Goal: Register for event/course

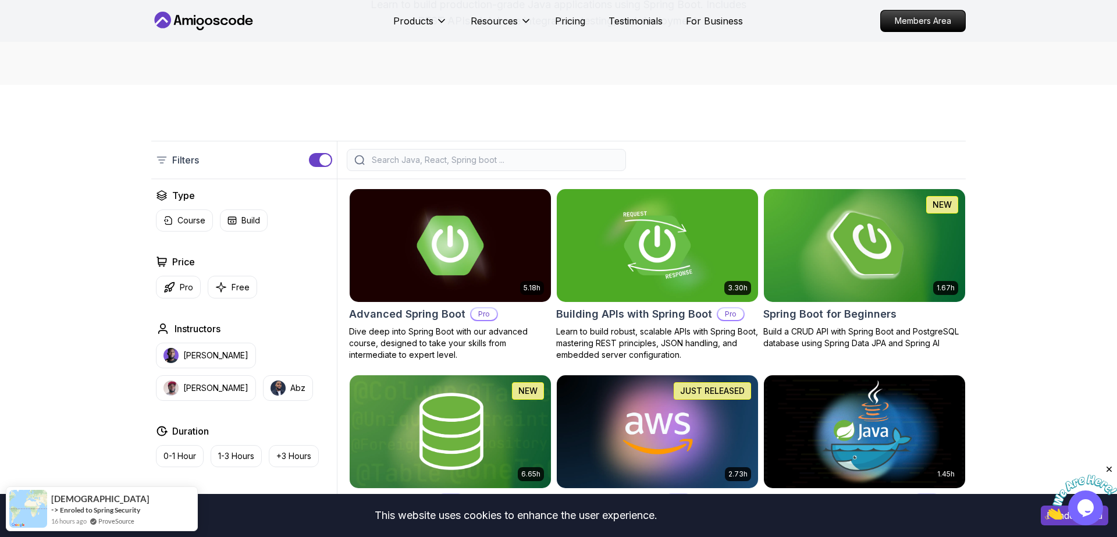
click at [870, 246] on img at bounding box center [864, 245] width 211 height 118
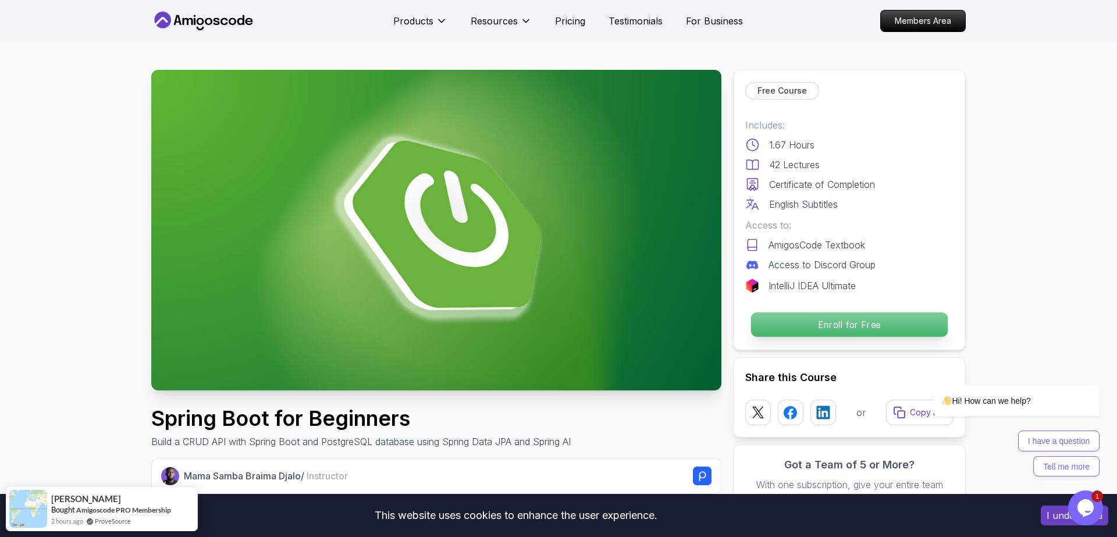
click at [858, 325] on p "Enroll for Free" at bounding box center [849, 324] width 197 height 24
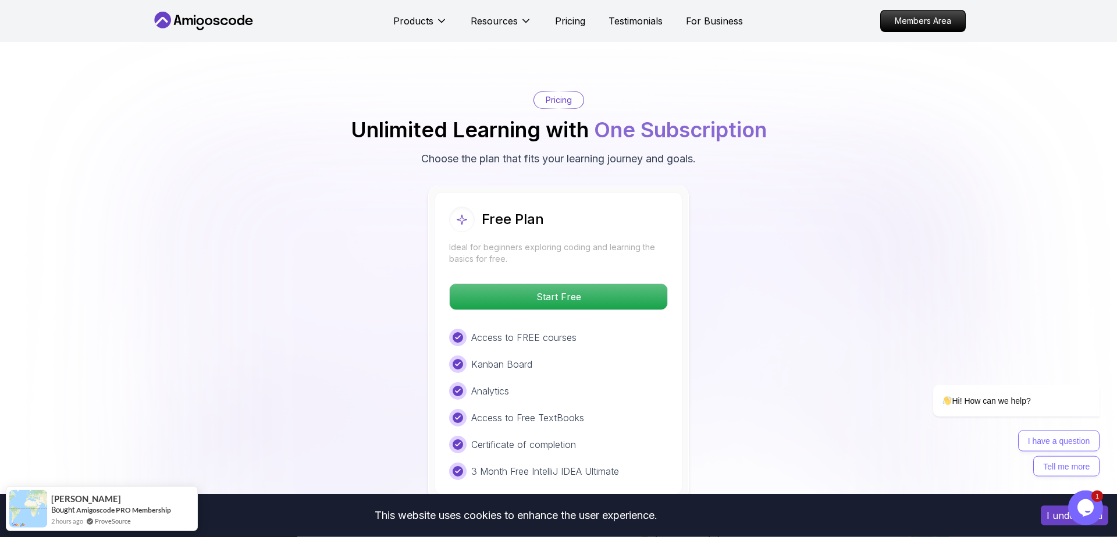
scroll to position [2285, 0]
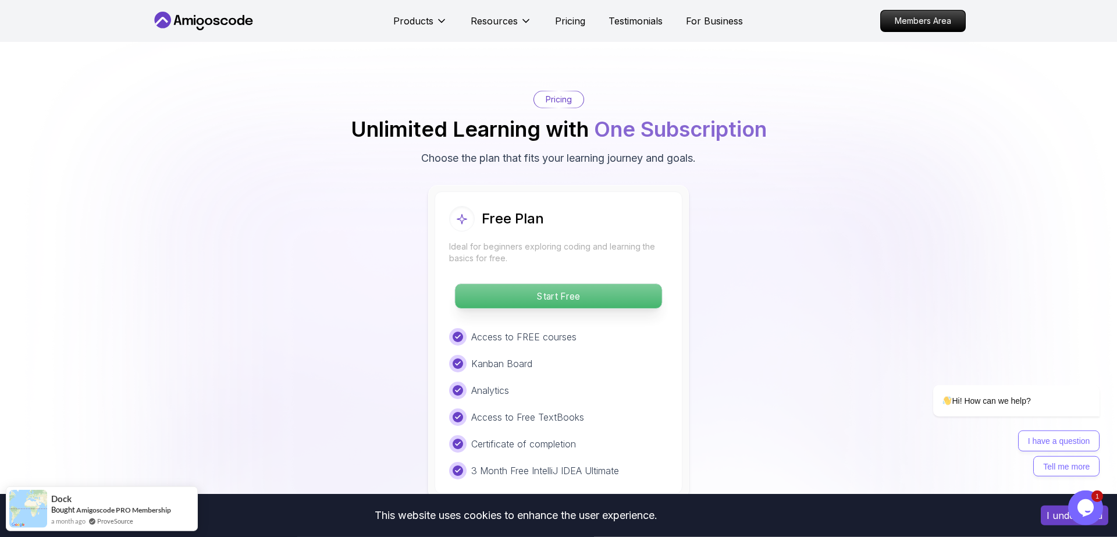
click at [549, 284] on p "Start Free" at bounding box center [558, 296] width 207 height 24
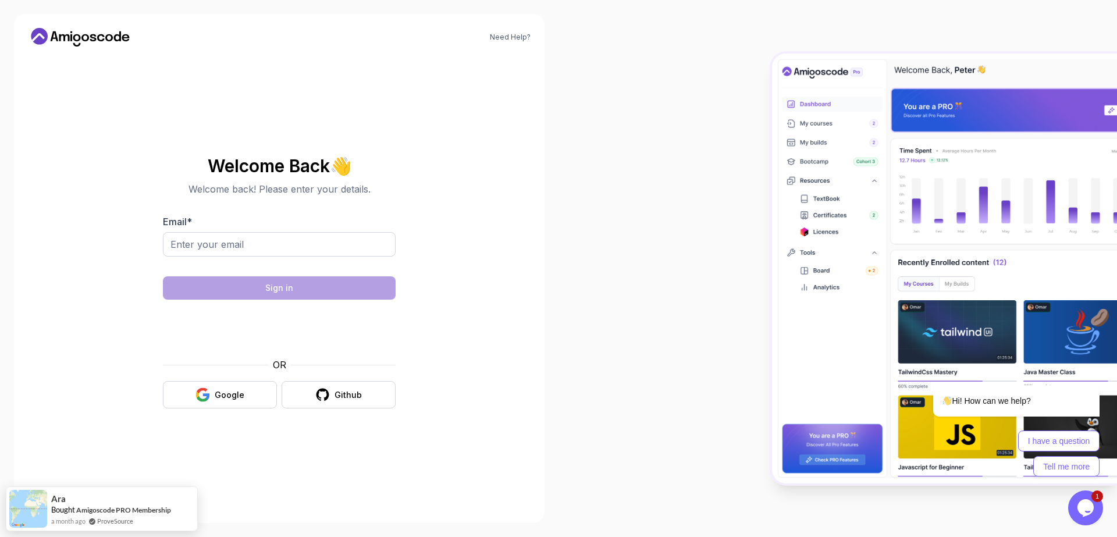
click at [68, 35] on icon at bounding box center [64, 37] width 10 height 7
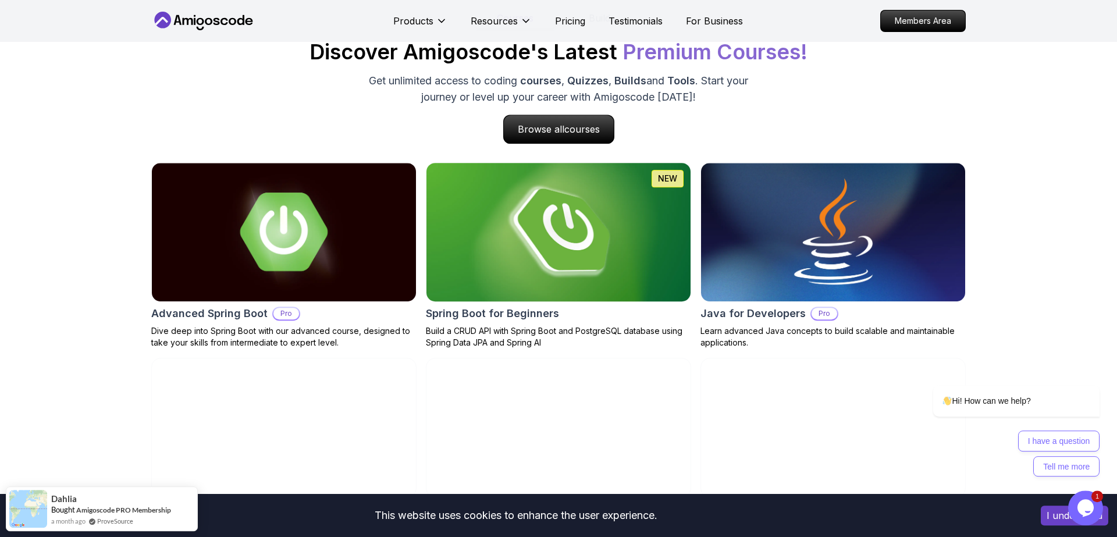
scroll to position [1124, 0]
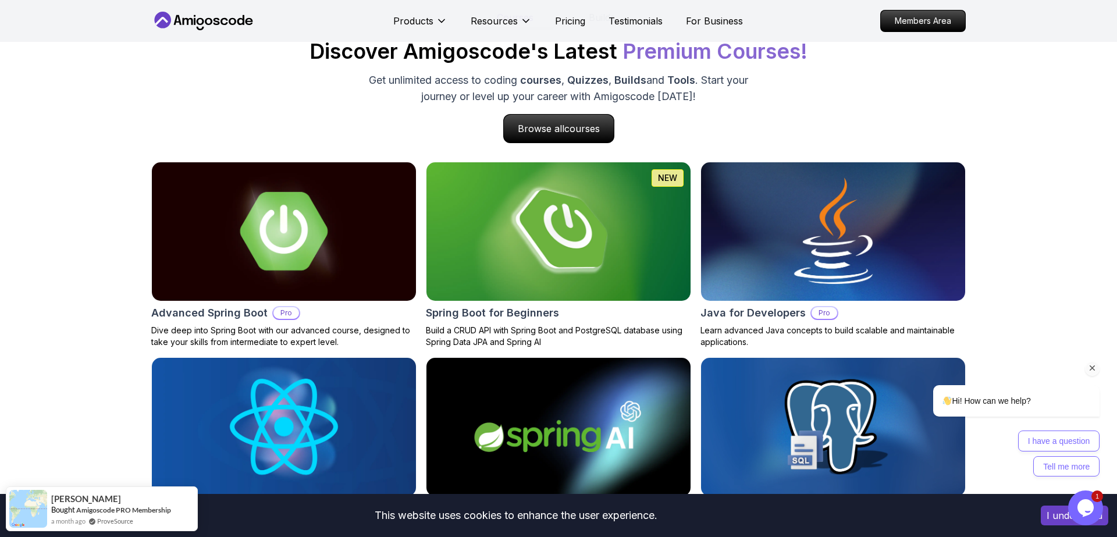
click at [1090, 359] on div "Hi! How can we help? I have a question Tell me more" at bounding box center [1001, 417] width 197 height 120
click at [1092, 368] on icon "Chat attention grabber" at bounding box center [1093, 368] width 10 height 10
click at [1110, 466] on icon "Close" at bounding box center [1109, 469] width 10 height 10
drag, startPoint x: 120, startPoint y: 506, endPoint x: 60, endPoint y: 430, distance: 96.5
click at [1089, 512] on icon "Opens Chat This icon Opens the chat window." at bounding box center [1086, 508] width 19 height 19
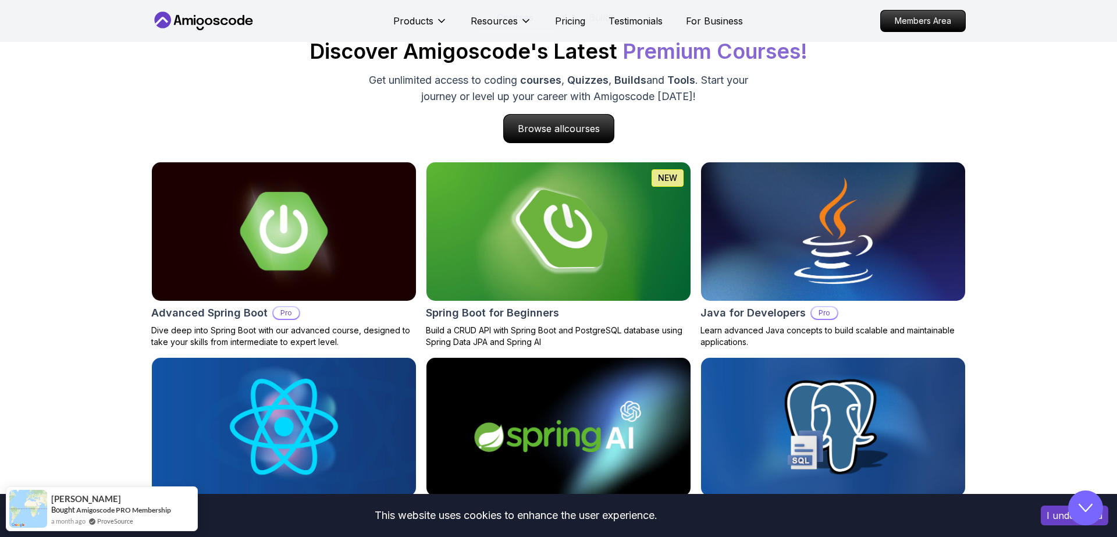
scroll to position [0, 0]
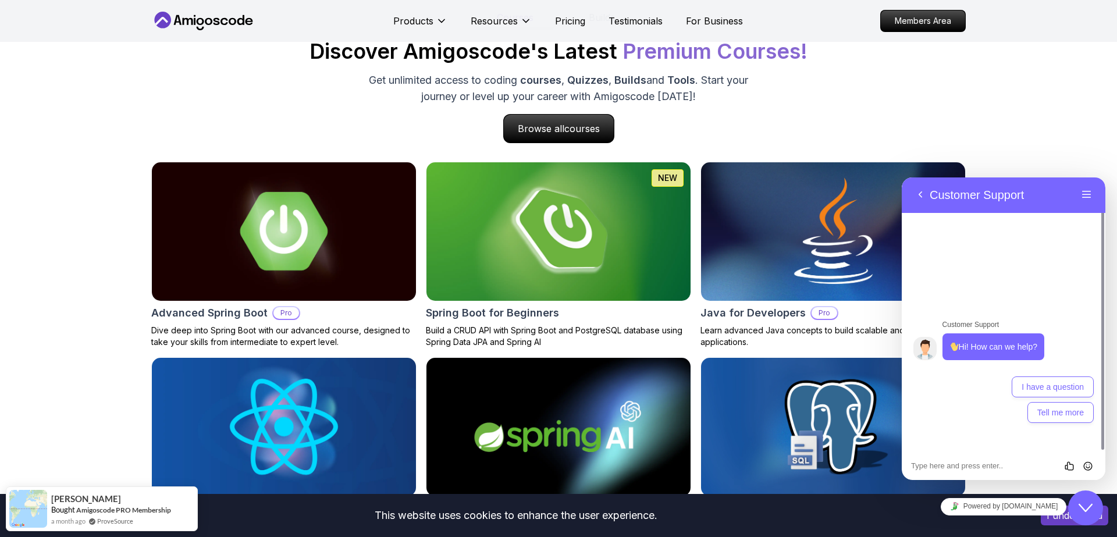
click at [1078, 114] on div "Courses Builds Discover Amigoscode's Latest Premium Courses! Get unlimited acce…" at bounding box center [558, 274] width 1117 height 651
click at [1088, 512] on icon "Close Chat This icon closes the chat window." at bounding box center [1086, 508] width 14 height 14
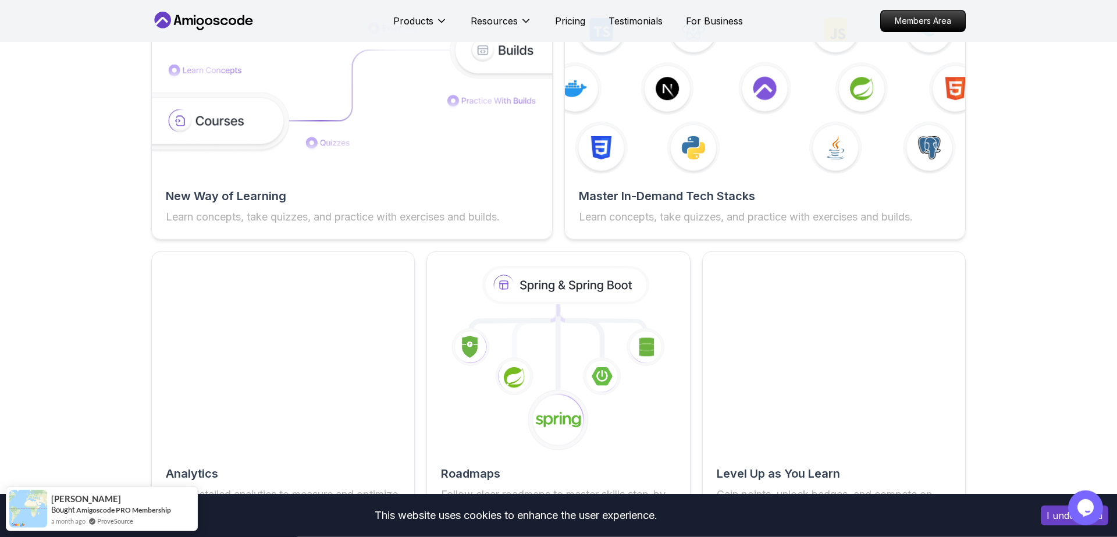
scroll to position [2088, 0]
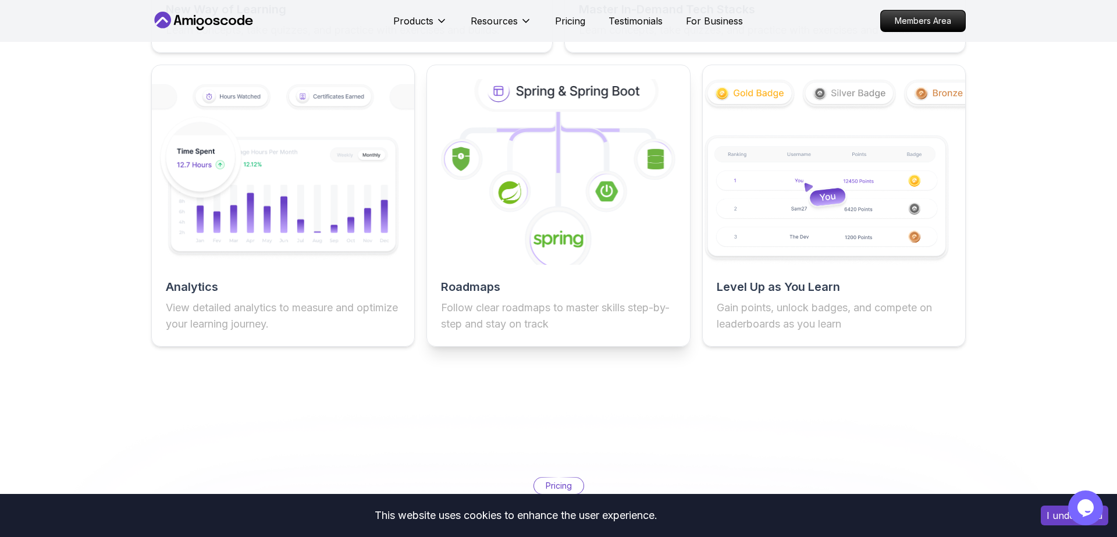
click at [563, 214] on icon at bounding box center [558, 172] width 289 height 204
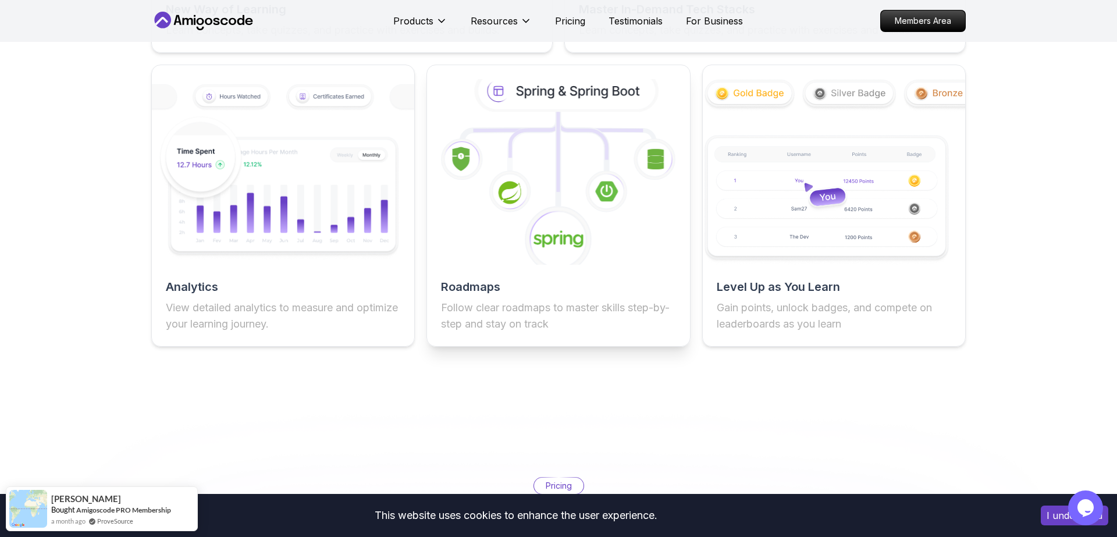
click at [544, 95] on icon at bounding box center [567, 91] width 178 height 38
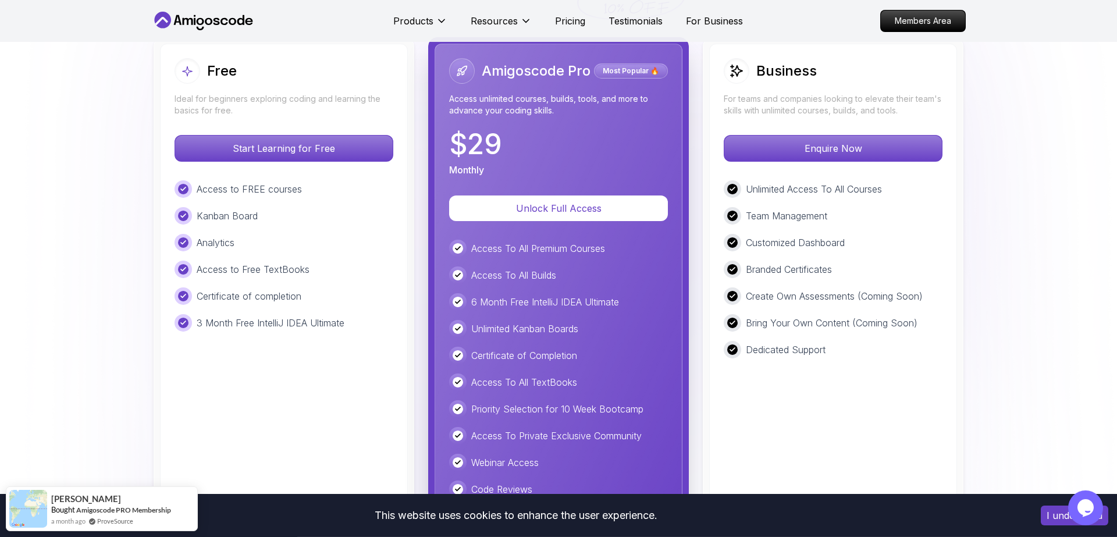
scroll to position [2650, 0]
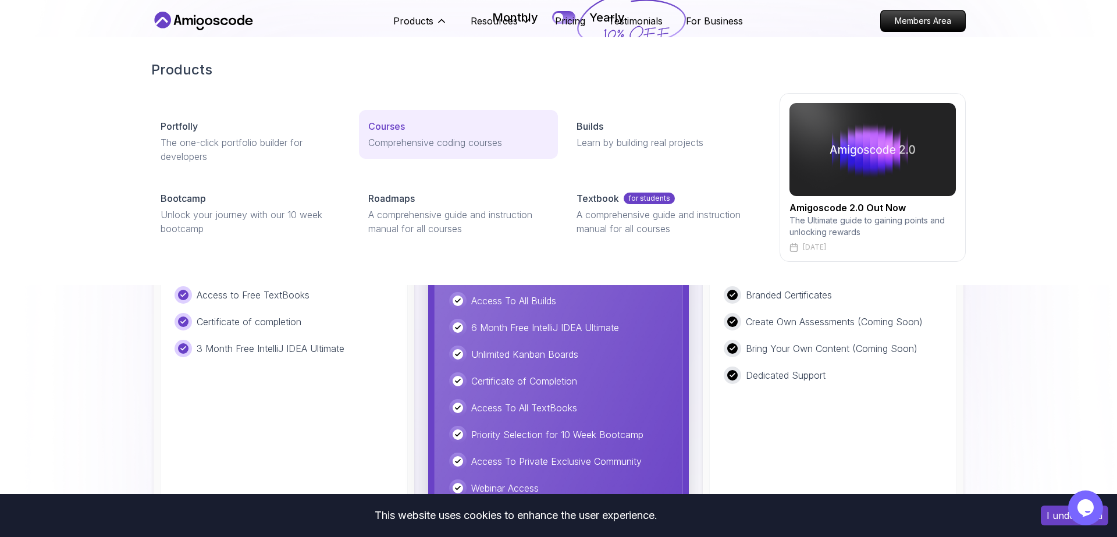
click at [404, 124] on p "Courses" at bounding box center [386, 126] width 37 height 14
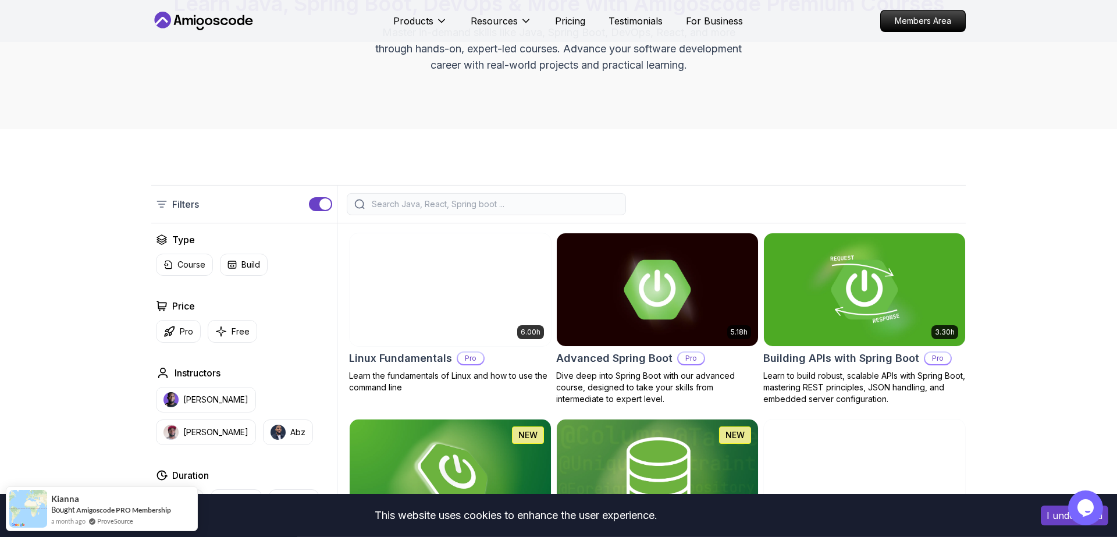
scroll to position [161, 0]
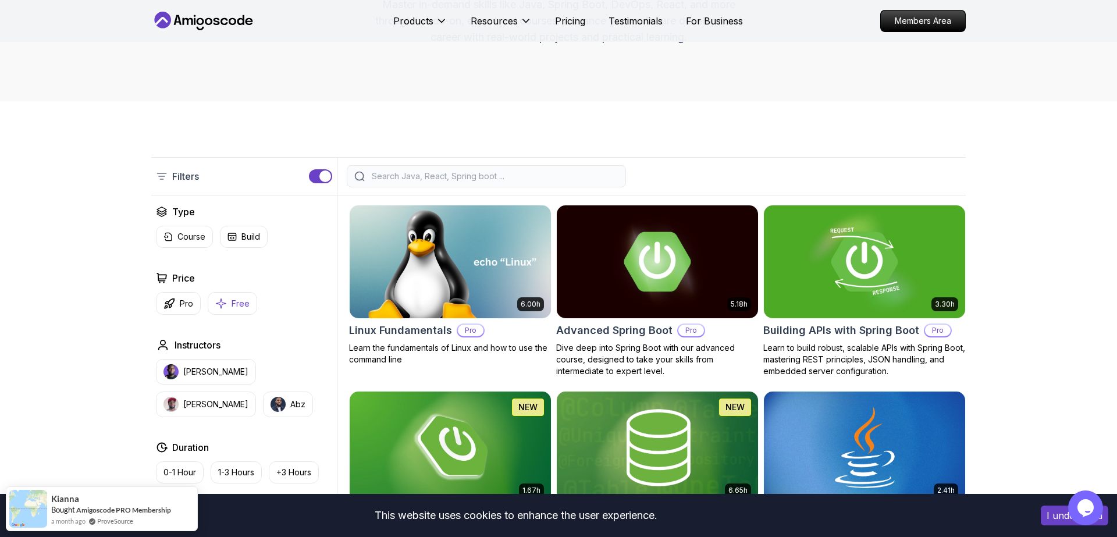
click at [221, 301] on icon "button" at bounding box center [221, 304] width 10 height 10
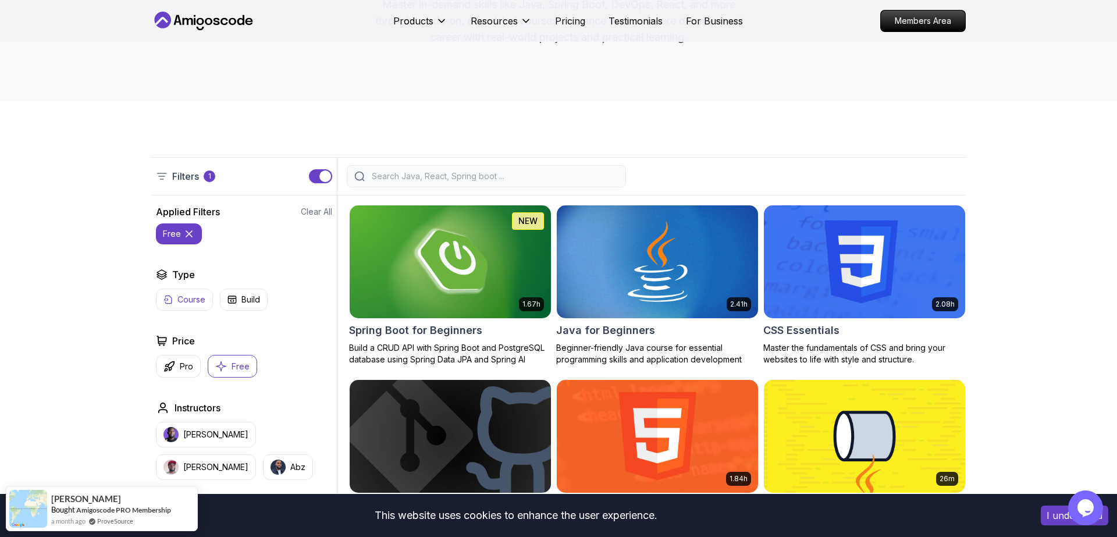
click at [181, 296] on p "Course" at bounding box center [191, 300] width 28 height 12
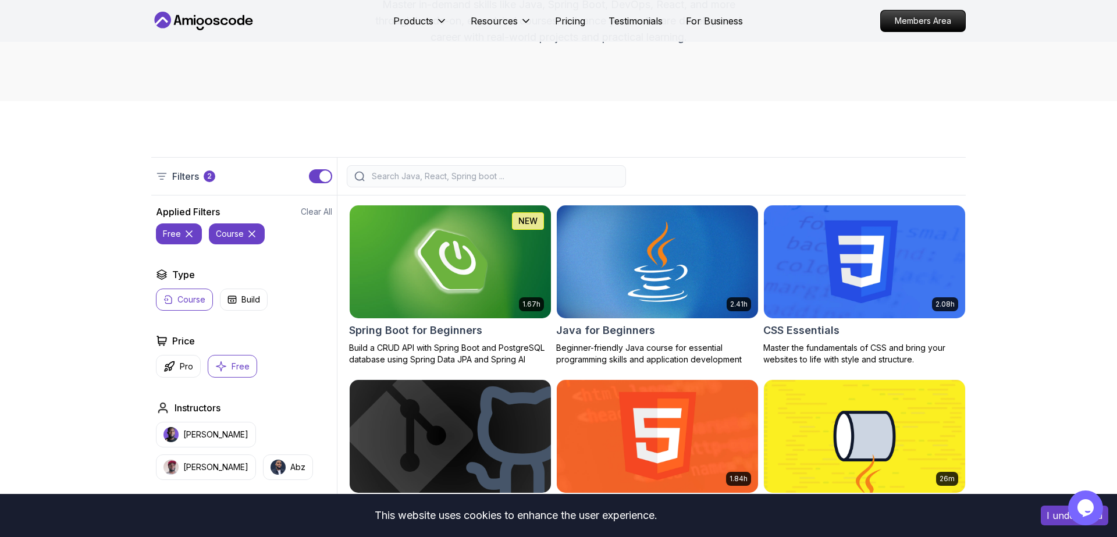
click at [199, 299] on p "Course" at bounding box center [191, 300] width 28 height 12
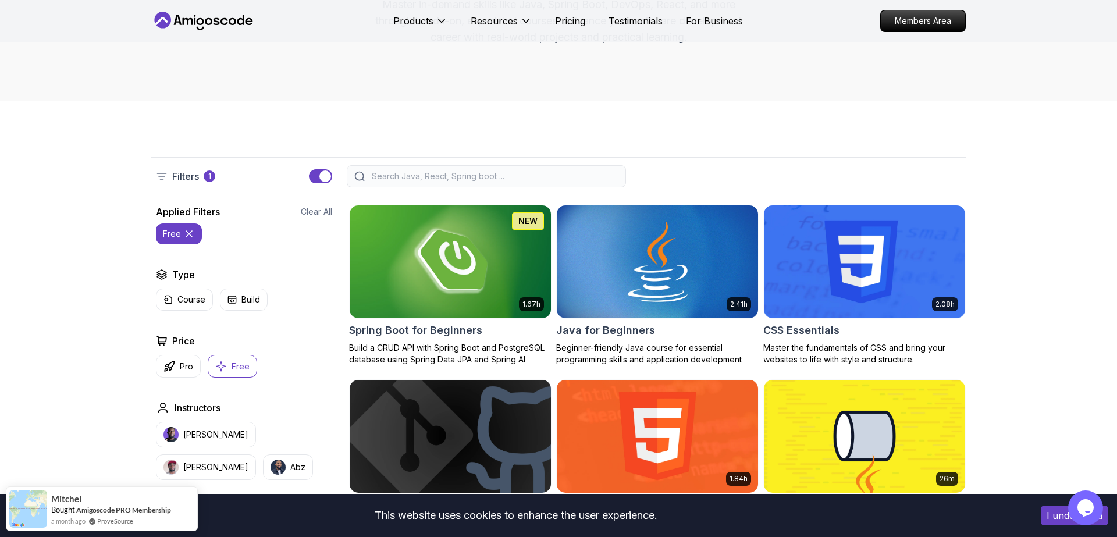
click at [226, 367] on icon "button" at bounding box center [221, 366] width 12 height 12
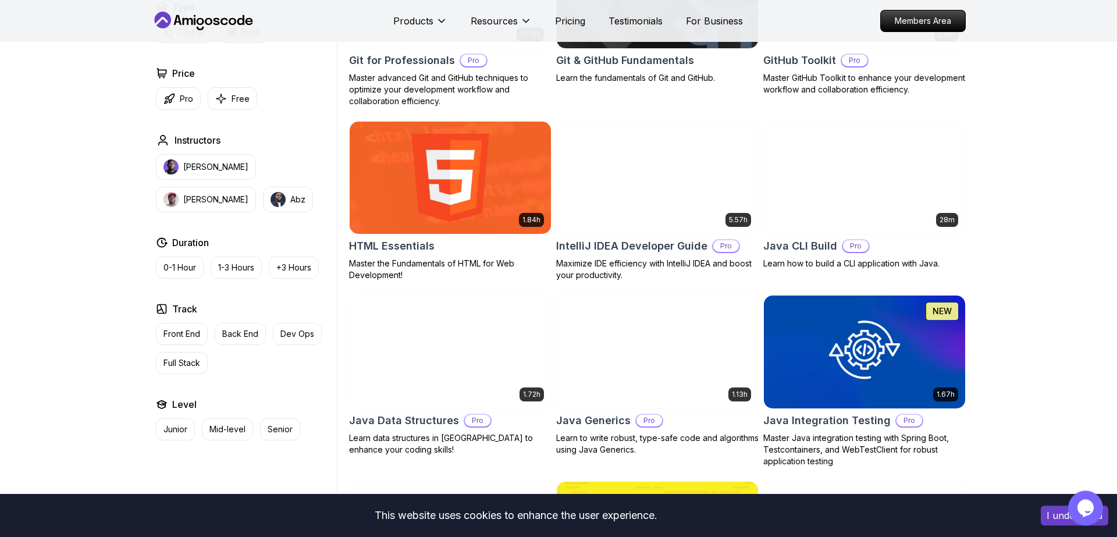
scroll to position [1365, 0]
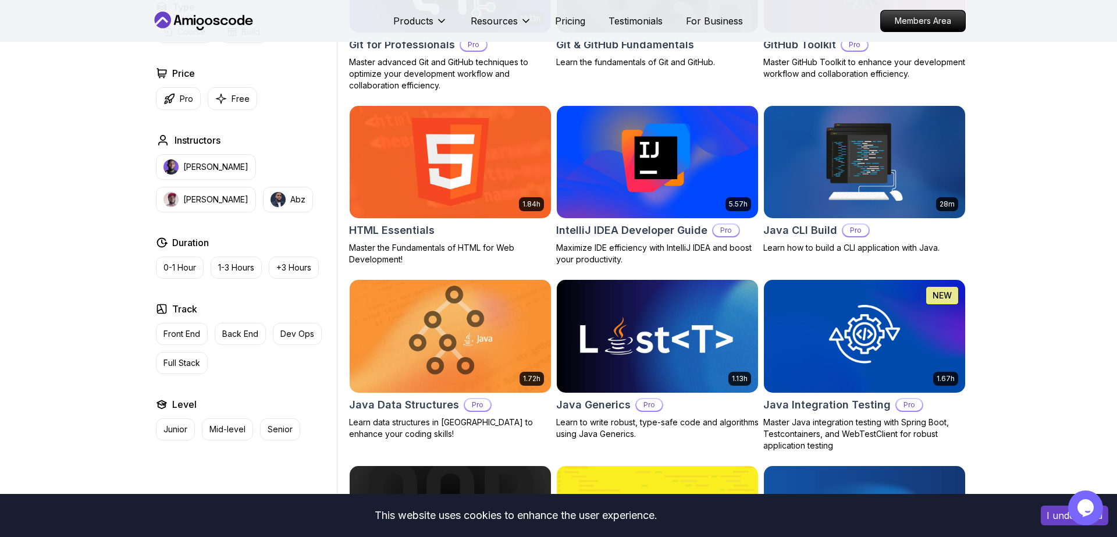
click at [695, 333] on img at bounding box center [657, 336] width 211 height 118
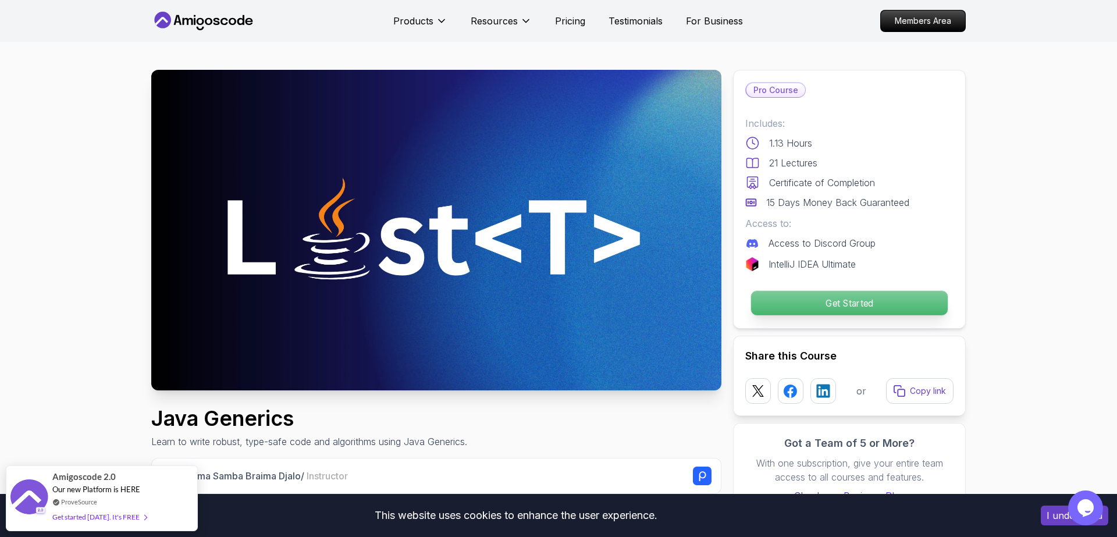
click at [811, 308] on p "Get Started" at bounding box center [849, 303] width 197 height 24
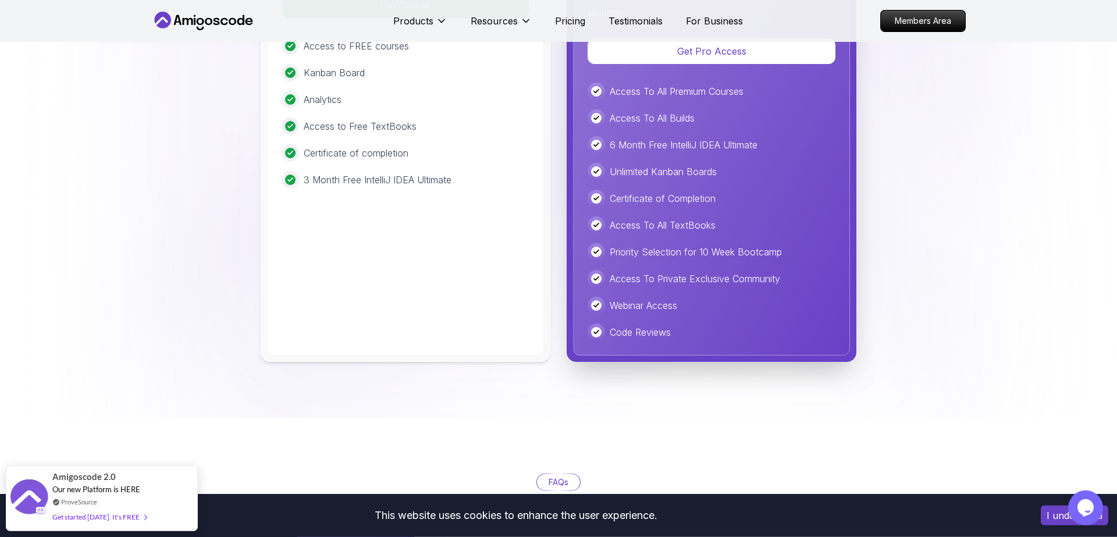
scroll to position [1900, 0]
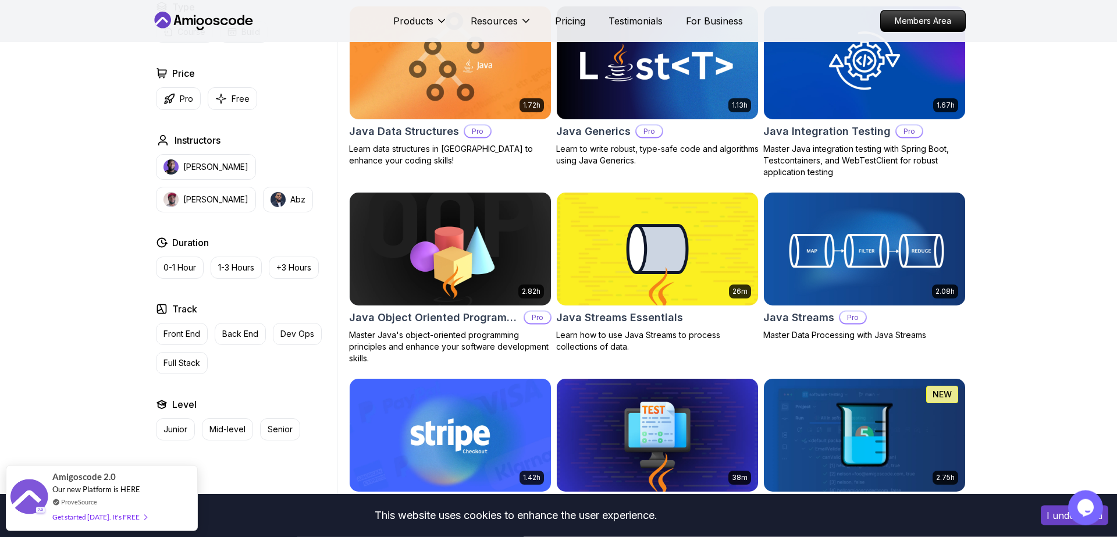
scroll to position [1639, 0]
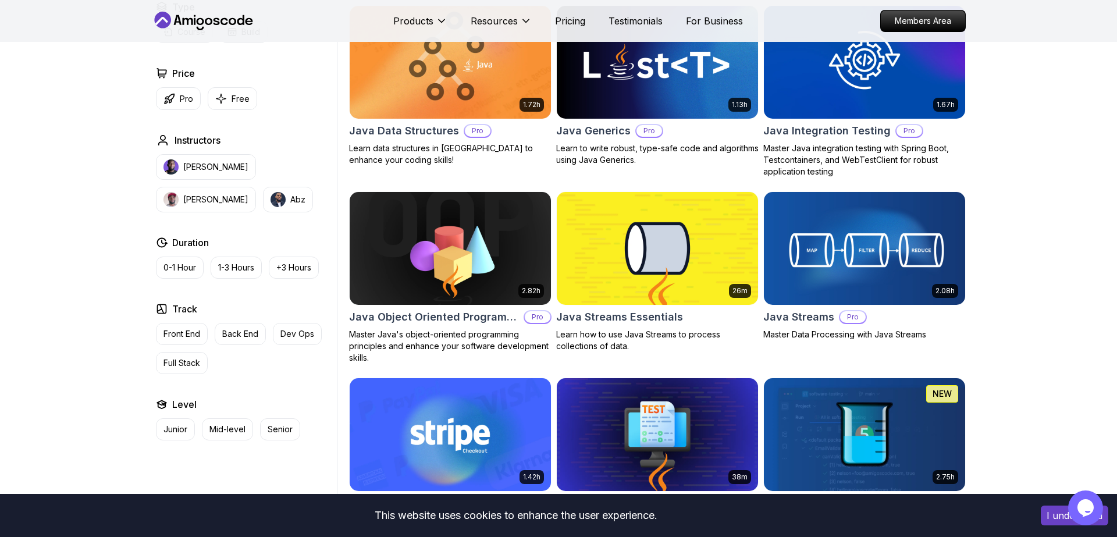
click at [629, 242] on img at bounding box center [657, 248] width 211 height 118
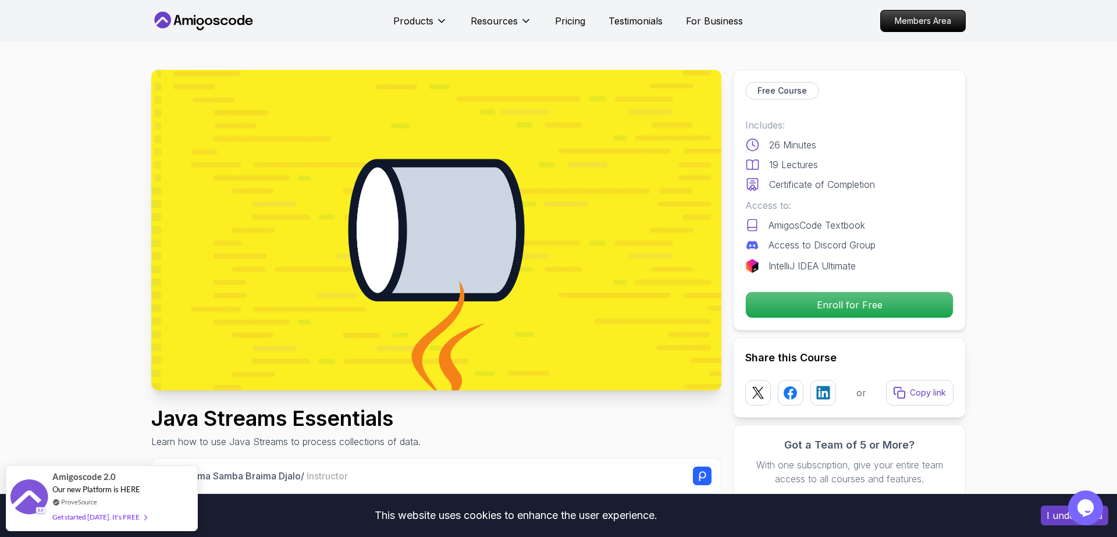
click at [797, 262] on p "IntelliJ IDEA Ultimate" at bounding box center [812, 266] width 87 height 14
click at [849, 253] on div "Includes: 26 Minutes 19 Lectures Certificate of Completion Access to: AmigosCod…" at bounding box center [849, 195] width 208 height 155
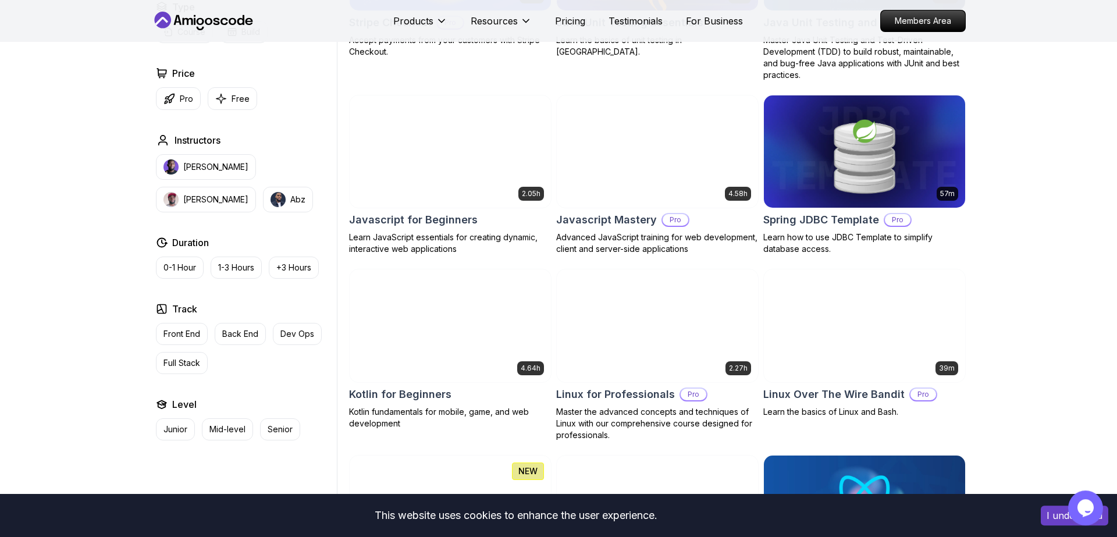
scroll to position [2121, 0]
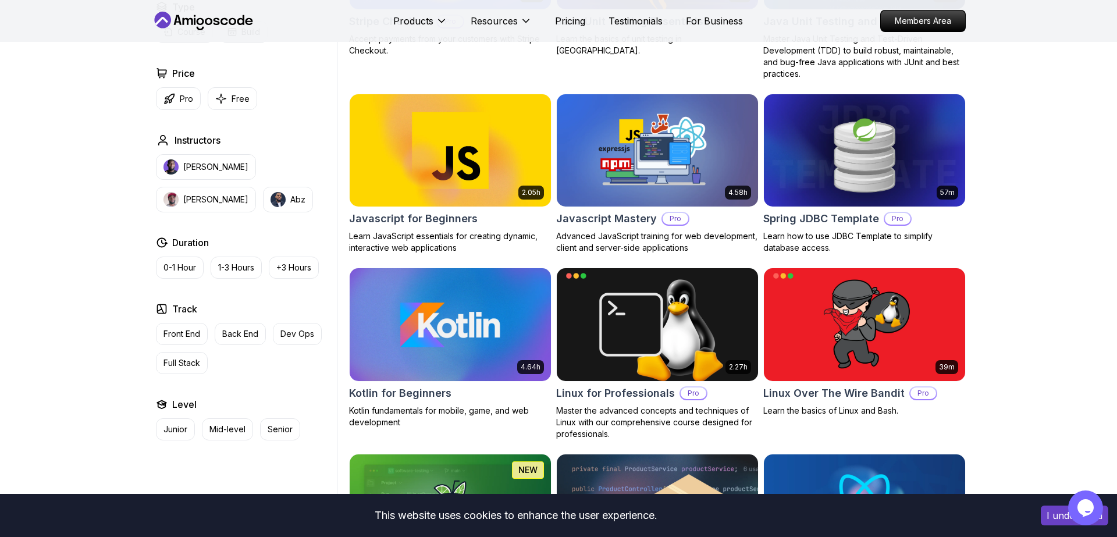
click at [463, 338] on img at bounding box center [449, 324] width 211 height 118
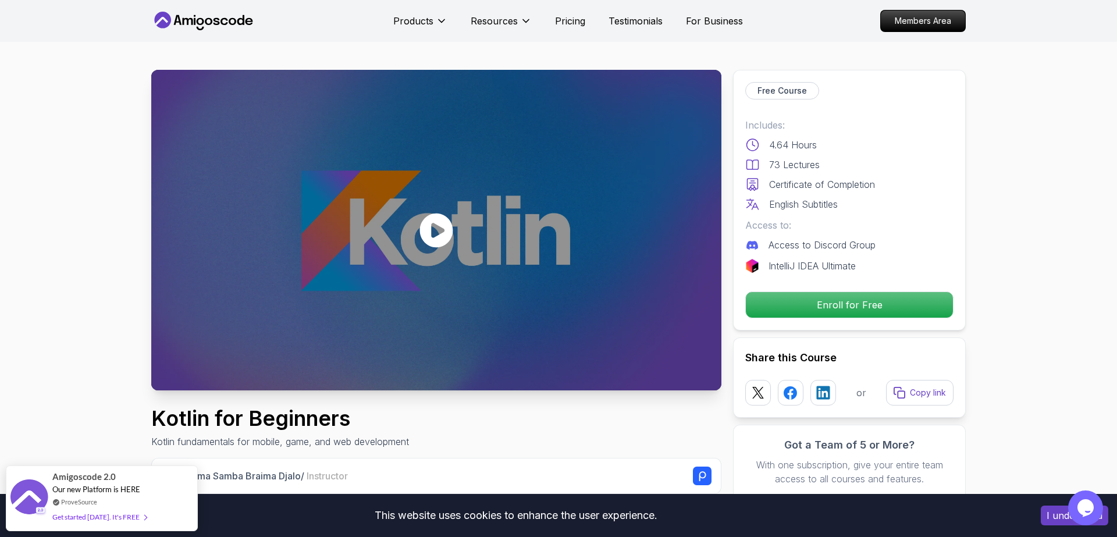
click at [435, 230] on icon at bounding box center [436, 230] width 35 height 35
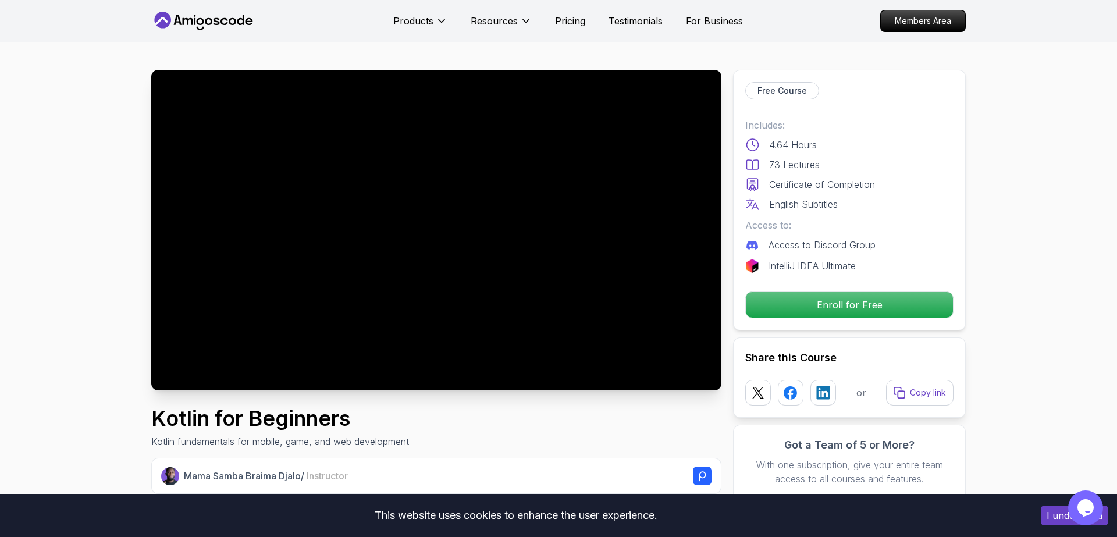
click at [342, 275] on div at bounding box center [436, 230] width 570 height 321
click at [574, 212] on div at bounding box center [436, 230] width 570 height 321
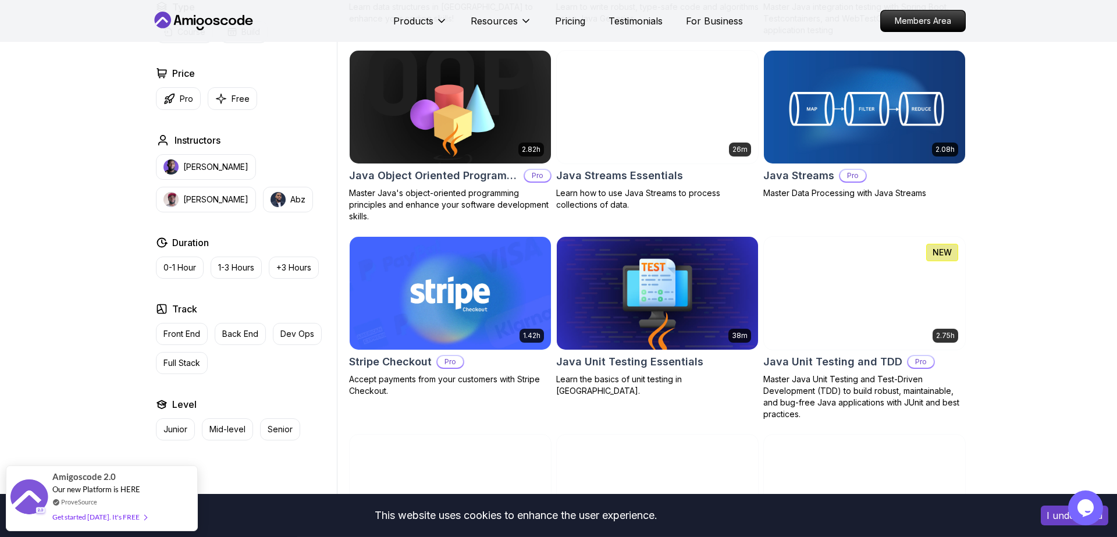
scroll to position [1770, 0]
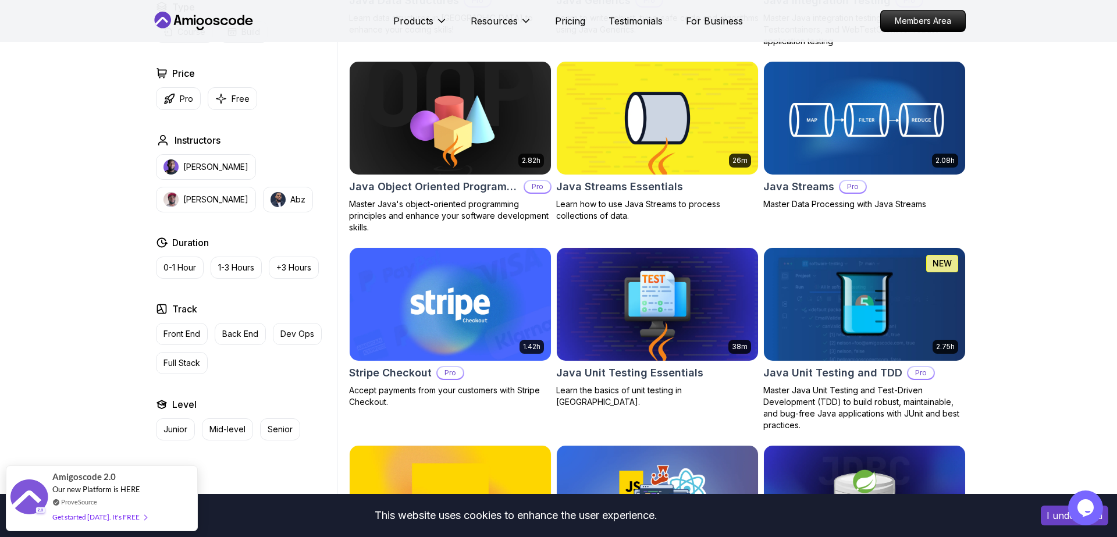
click at [640, 142] on img at bounding box center [657, 118] width 211 height 118
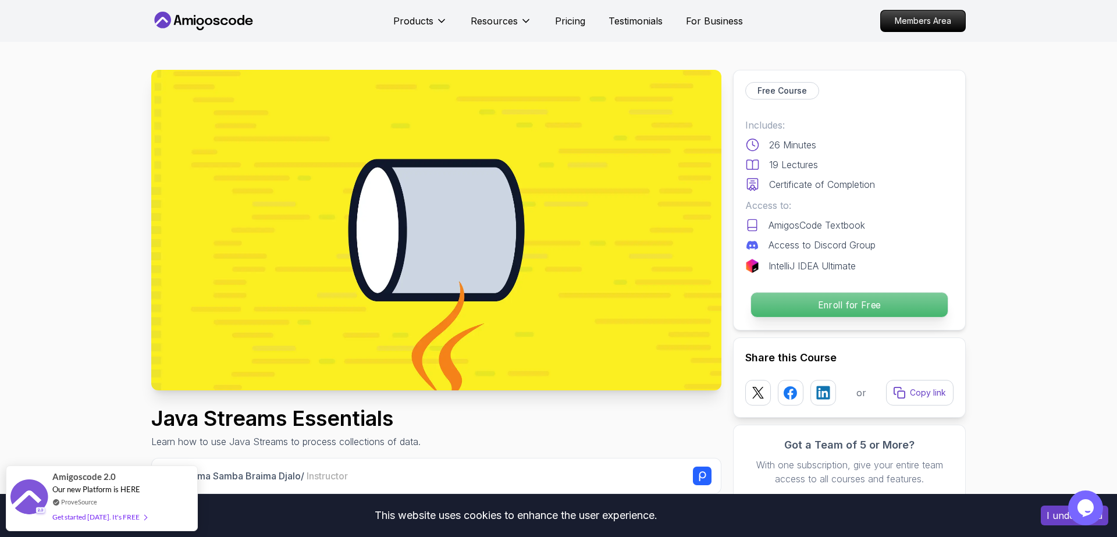
click at [809, 301] on p "Enroll for Free" at bounding box center [849, 305] width 197 height 24
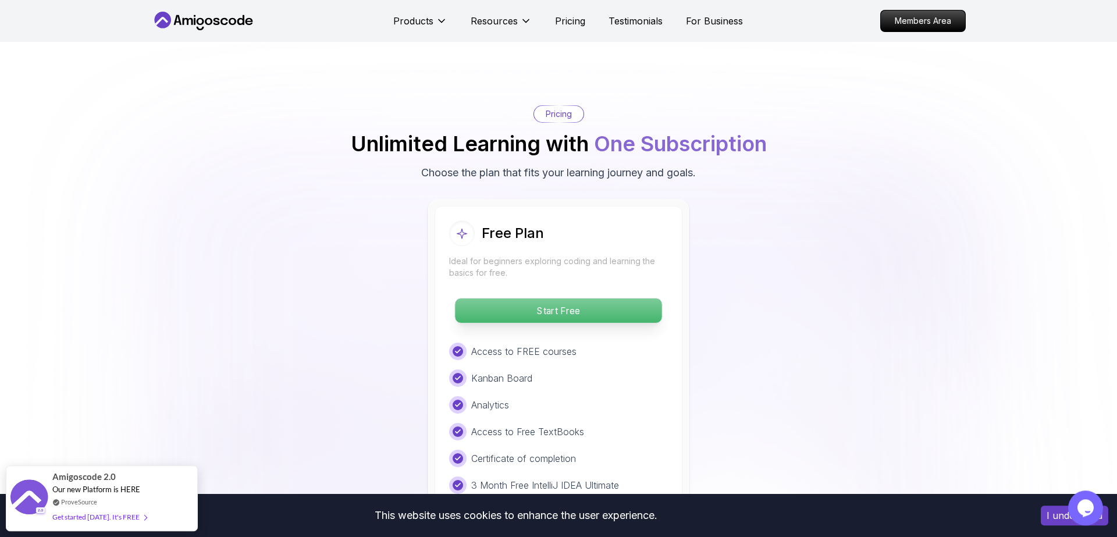
scroll to position [1917, 0]
click at [567, 298] on p "Start Free" at bounding box center [558, 310] width 207 height 24
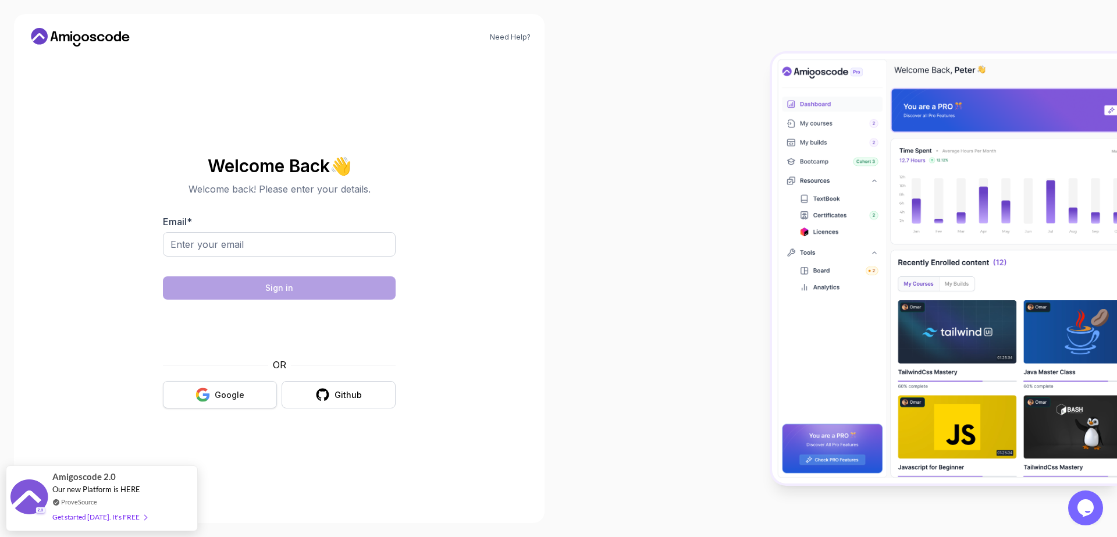
click at [235, 395] on div "Google" at bounding box center [230, 395] width 30 height 12
click at [310, 392] on button "Github" at bounding box center [339, 394] width 114 height 27
click at [74, 32] on icon at bounding box center [80, 37] width 105 height 19
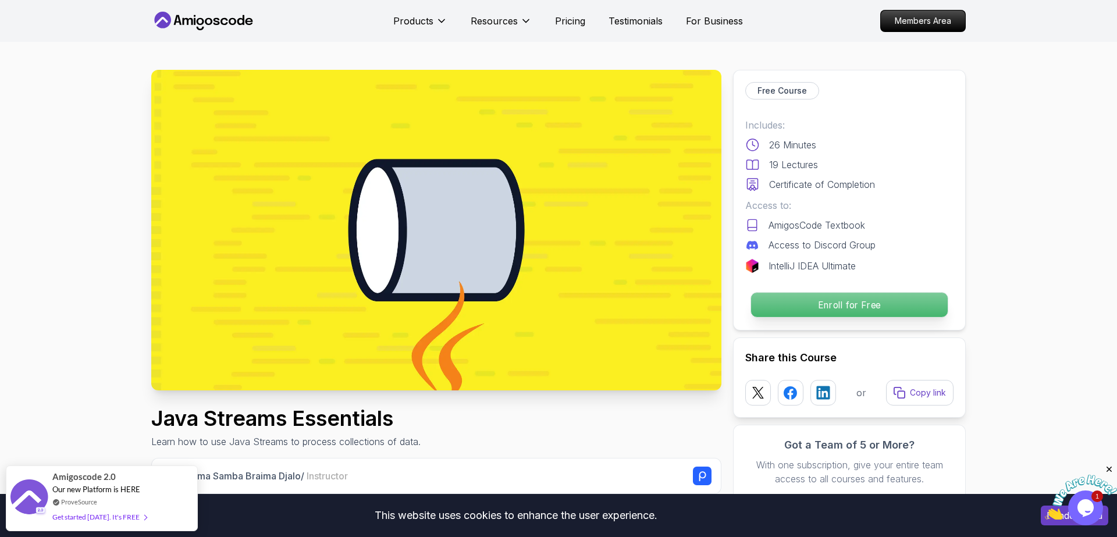
click at [847, 316] on p "Enroll for Free" at bounding box center [849, 305] width 197 height 24
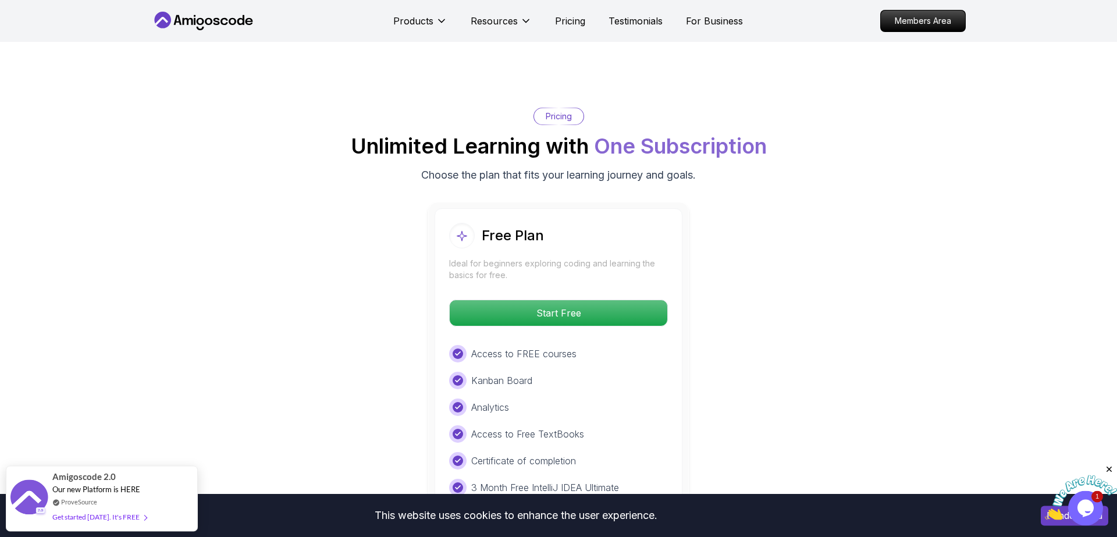
scroll to position [1917, 0]
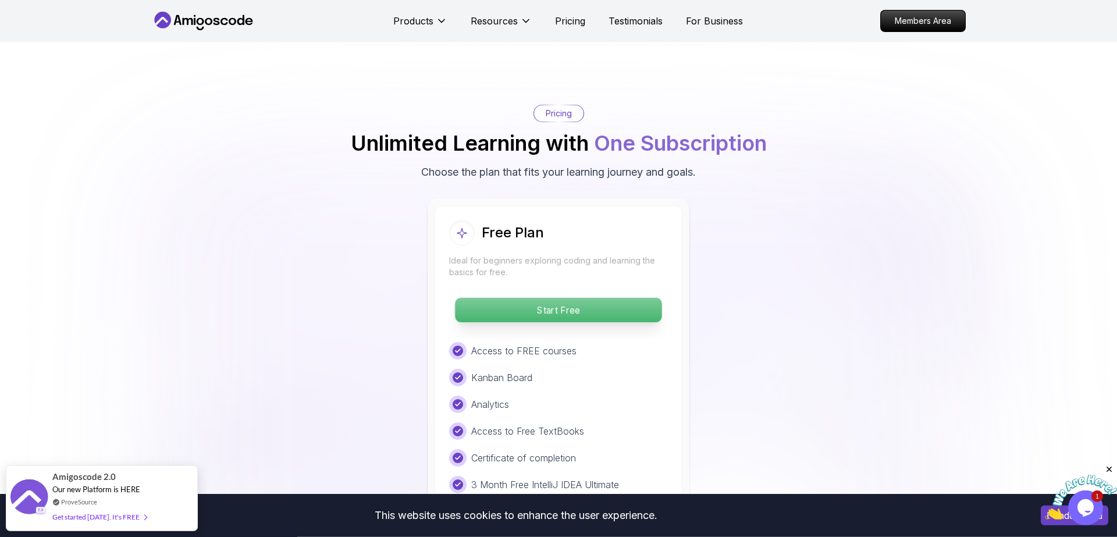
click at [609, 298] on p "Start Free" at bounding box center [558, 310] width 207 height 24
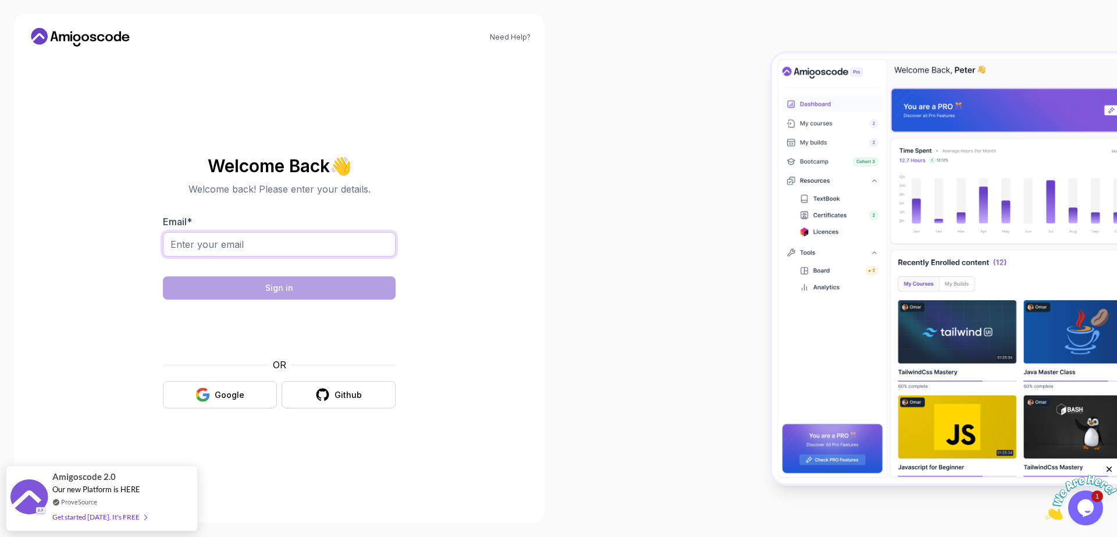
click at [265, 244] on input "Email *" at bounding box center [279, 244] width 233 height 24
click at [110, 35] on icon at bounding box center [109, 37] width 8 height 7
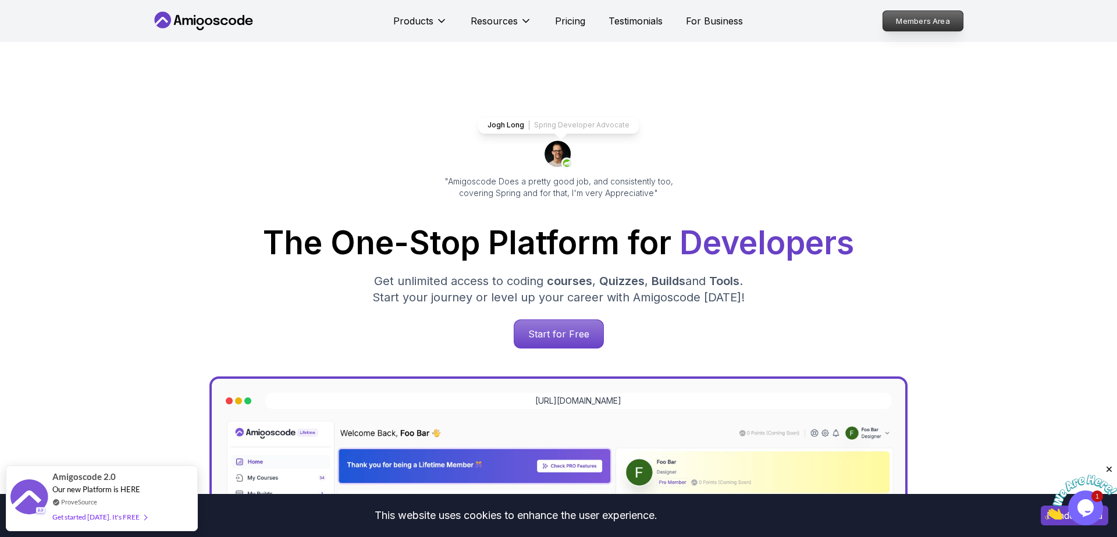
click at [908, 24] on p "Members Area" at bounding box center [923, 21] width 80 height 20
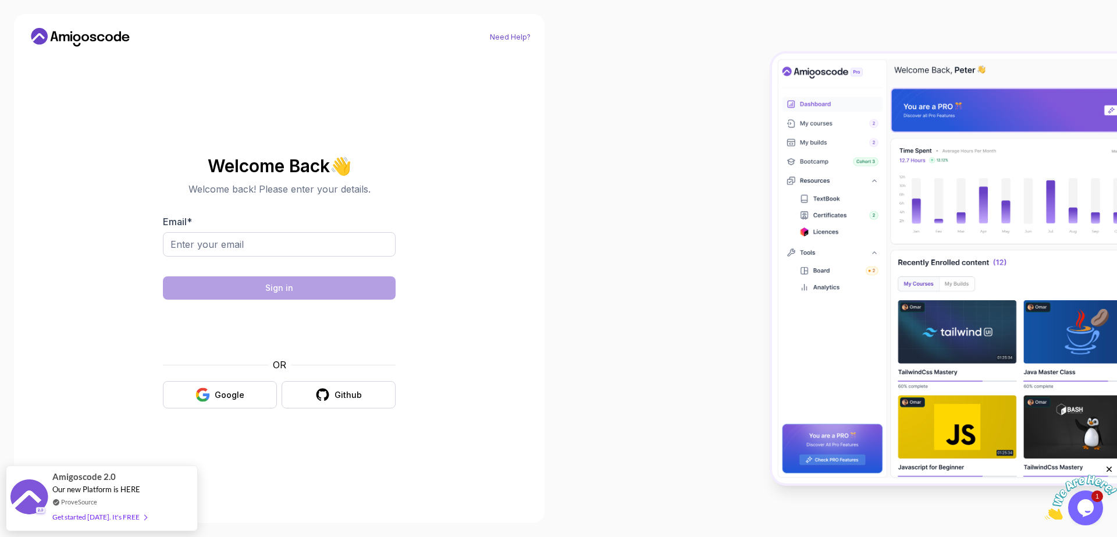
click at [510, 33] on link "Need Help?" at bounding box center [510, 37] width 41 height 9
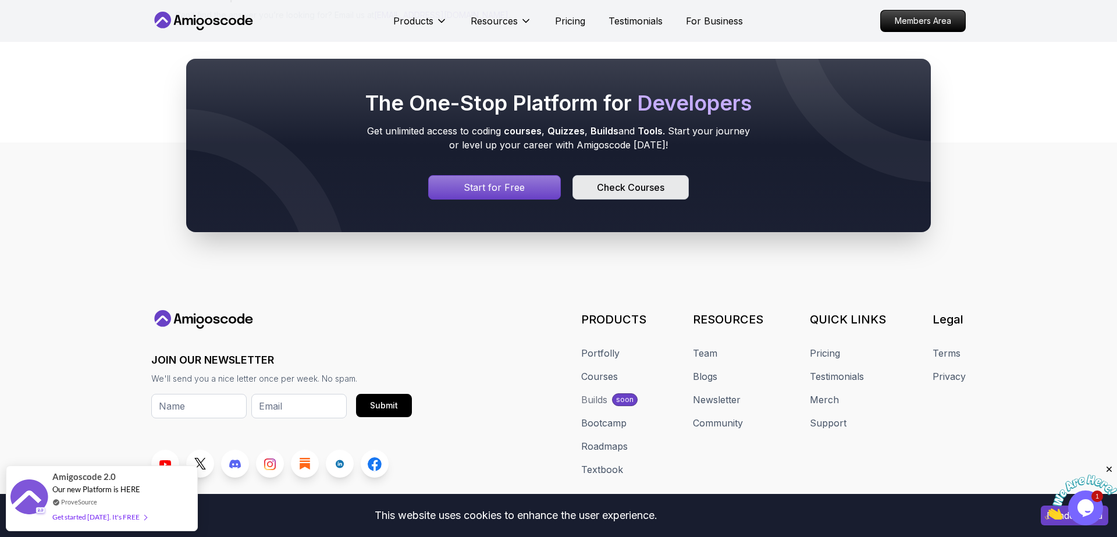
scroll to position [642, 0]
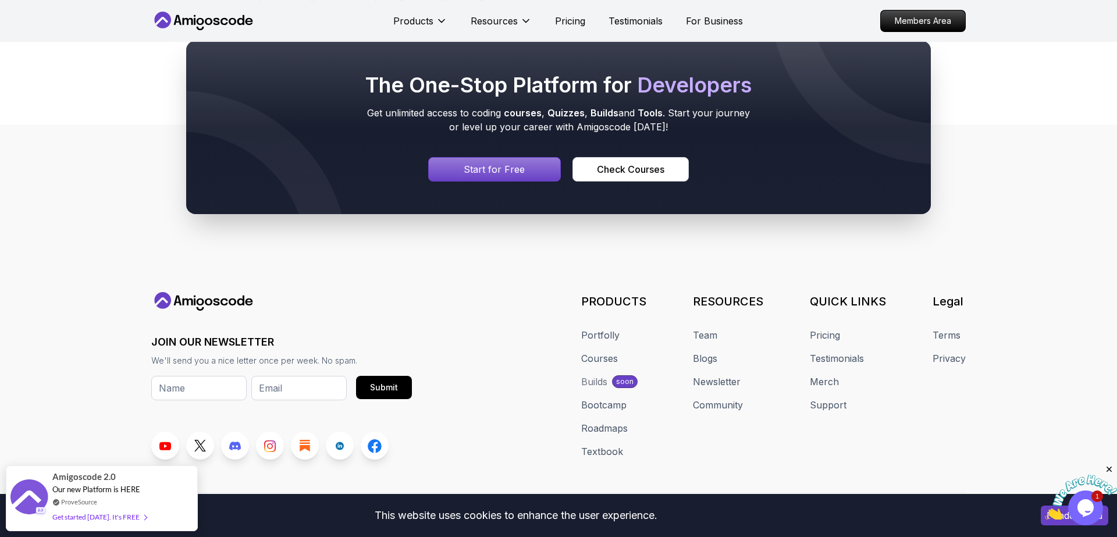
click at [505, 162] on p "Start for Free" at bounding box center [494, 169] width 61 height 14
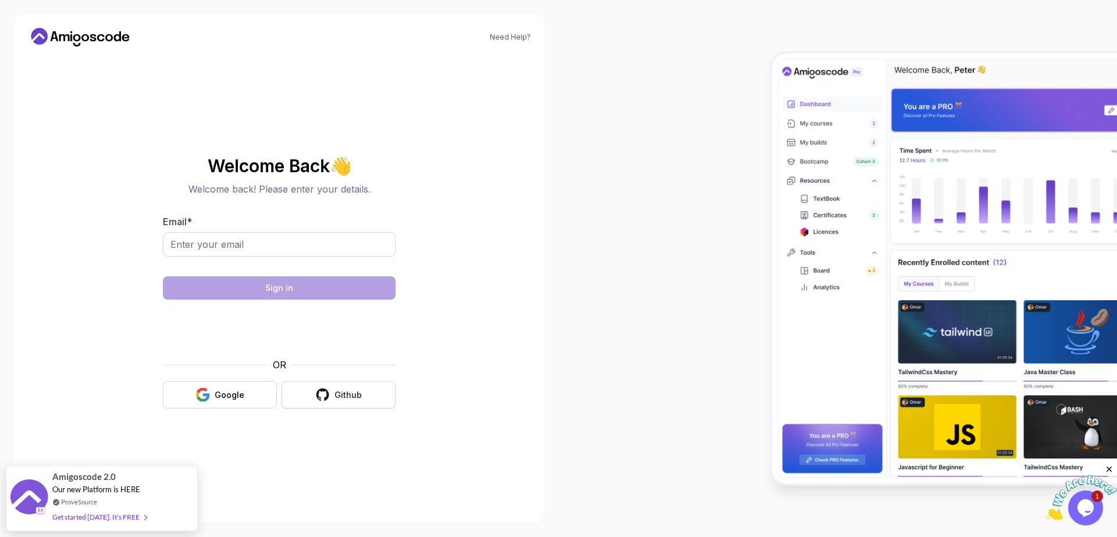
click at [325, 397] on icon "button" at bounding box center [322, 395] width 15 height 15
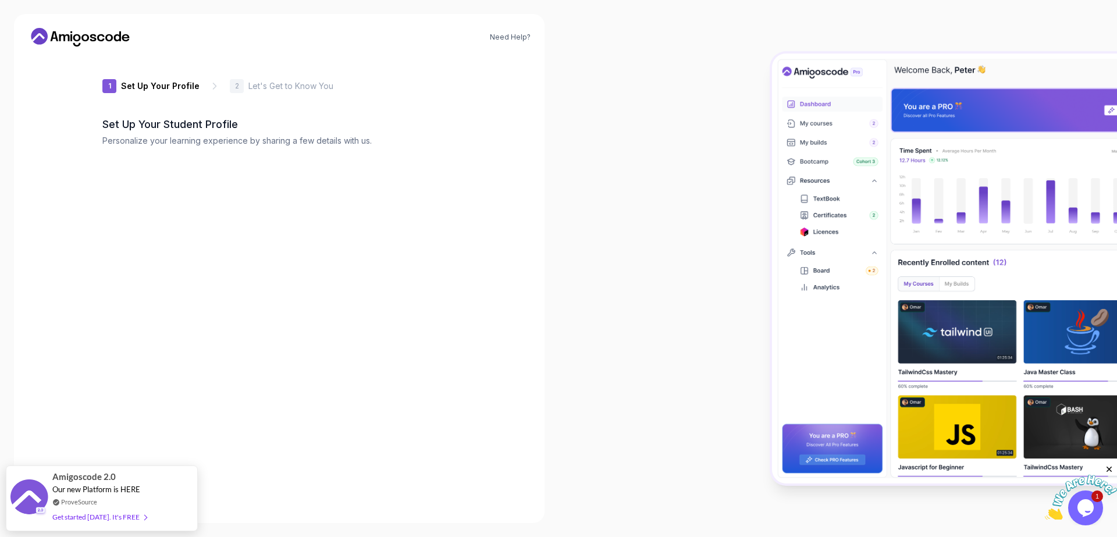
type input "royalrabbitb2f09"
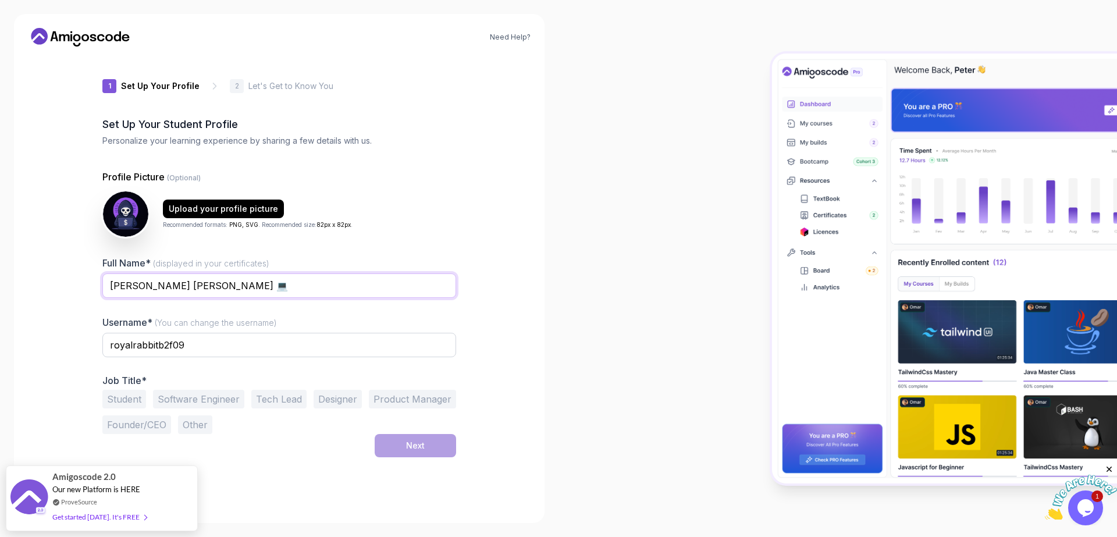
click at [270, 290] on input "Ivo Lionel Saja 💻" at bounding box center [279, 285] width 354 height 24
click at [132, 400] on button "Student" at bounding box center [124, 399] width 44 height 19
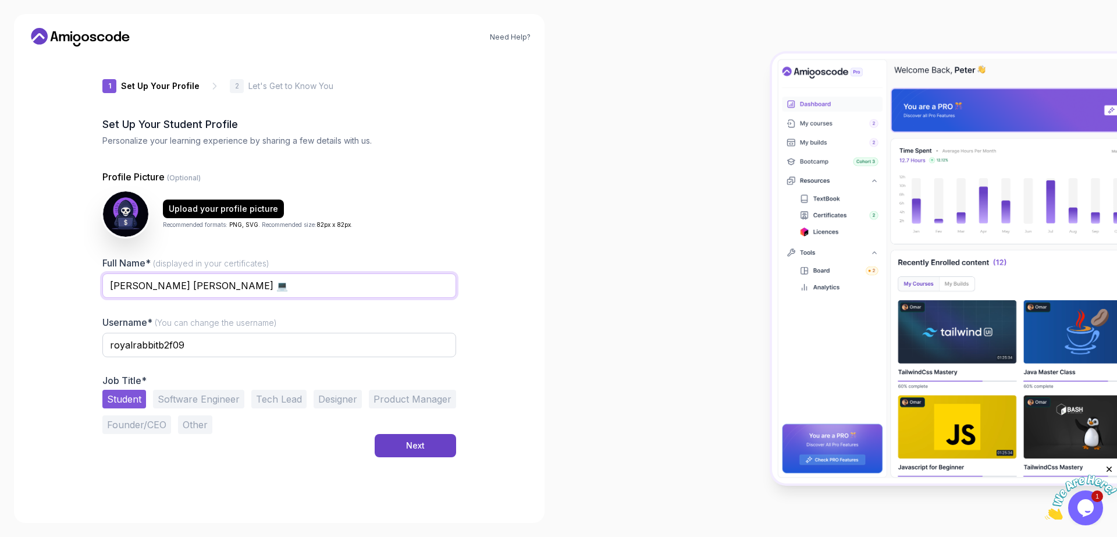
click at [184, 286] on input "Ivo Lionel Saja 💻" at bounding box center [279, 285] width 354 height 24
drag, startPoint x: 188, startPoint y: 286, endPoint x: 96, endPoint y: 272, distance: 93.0
click at [102, 273] on input "Ivo Lionel Saja 💻" at bounding box center [279, 285] width 354 height 24
type input "i"
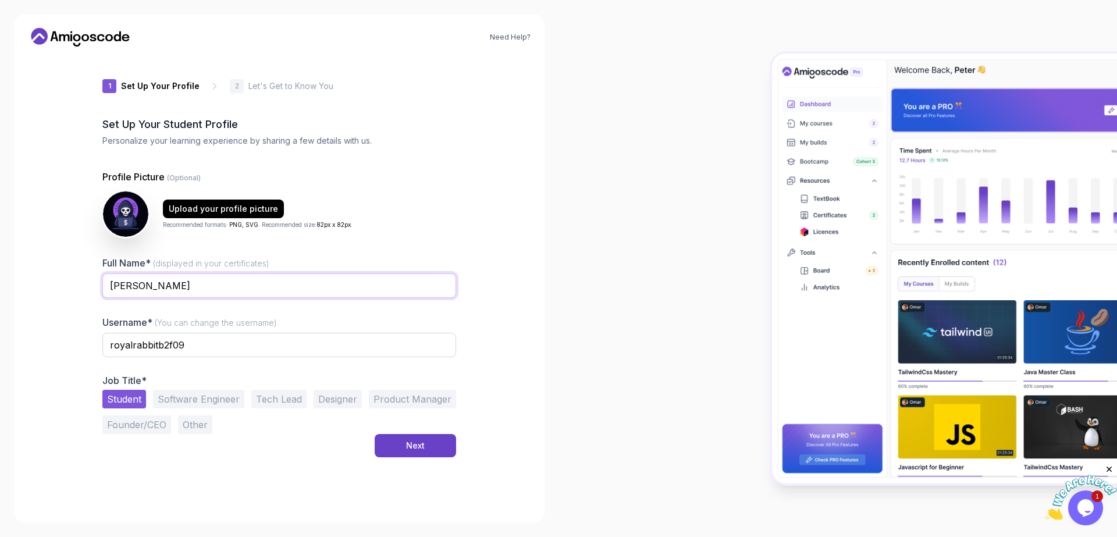
type input "[PERSON_NAME]"
click at [168, 344] on input "royalrabbitb2f09" at bounding box center [279, 345] width 354 height 24
type input "matiax"
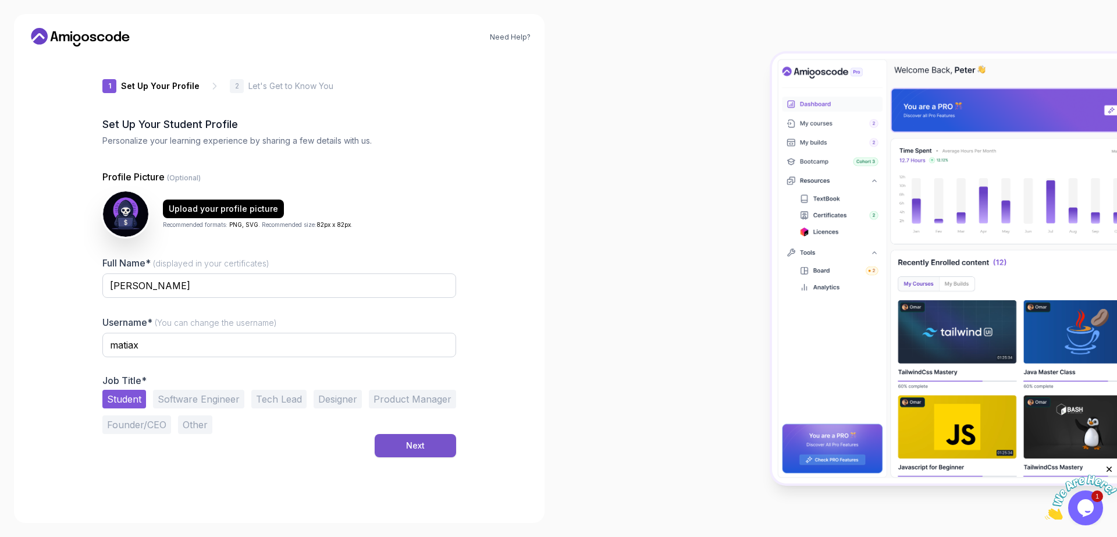
click at [427, 439] on button "Next" at bounding box center [415, 445] width 81 height 23
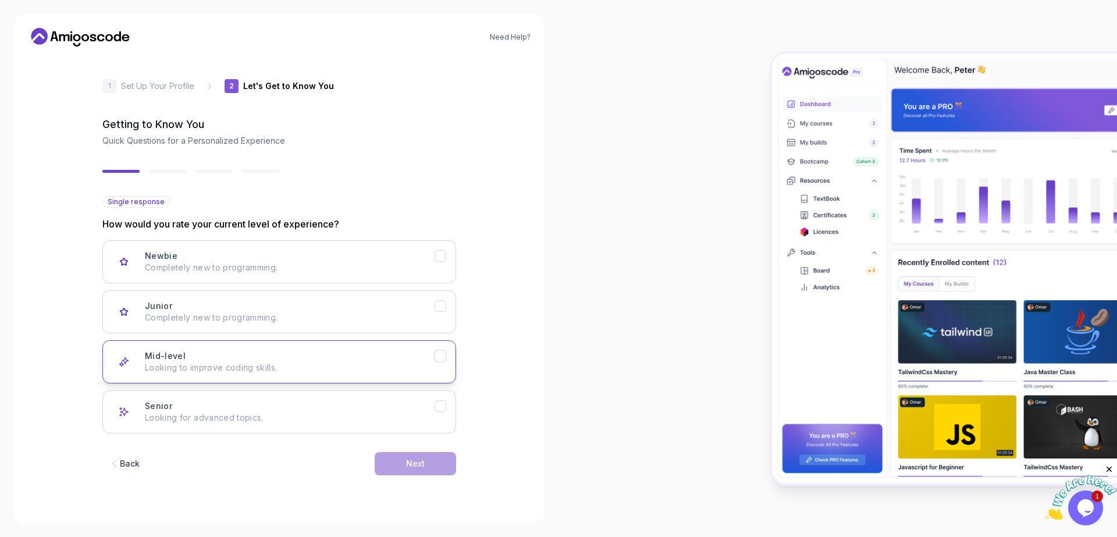
click at [294, 368] on p "Looking to improve coding skills." at bounding box center [290, 368] width 290 height 12
click at [393, 453] on button "Next" at bounding box center [415, 463] width 81 height 23
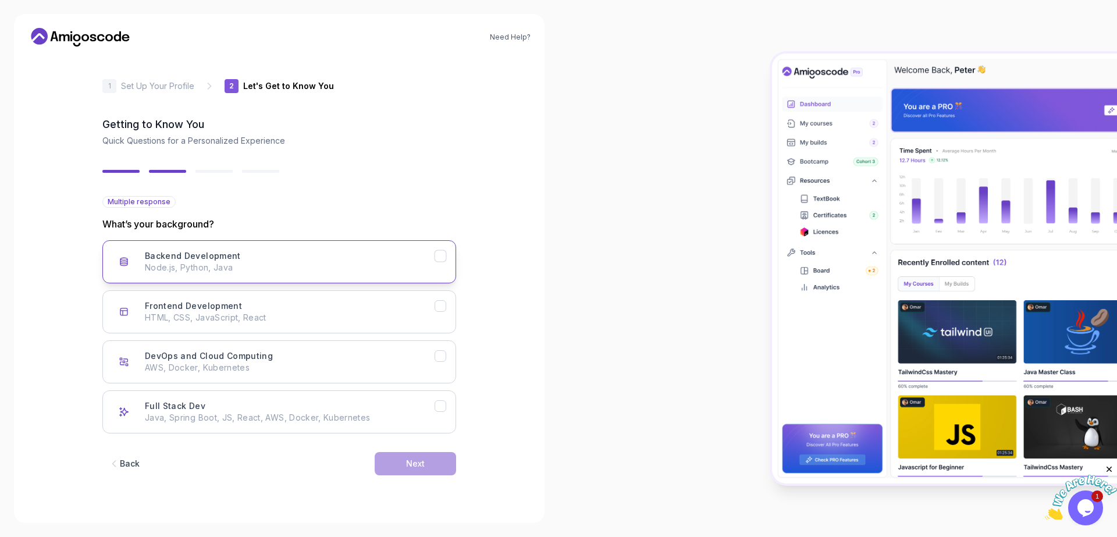
click at [215, 266] on p "Node.js, Python, Java" at bounding box center [290, 268] width 290 height 12
click at [319, 371] on p "AWS, Docker, Kubernetes" at bounding box center [290, 368] width 290 height 12
click at [300, 420] on p "Java, Spring Boot, JS, React, AWS, Docker, Kubernetes" at bounding box center [290, 418] width 290 height 12
click at [411, 467] on div "Next" at bounding box center [415, 464] width 19 height 12
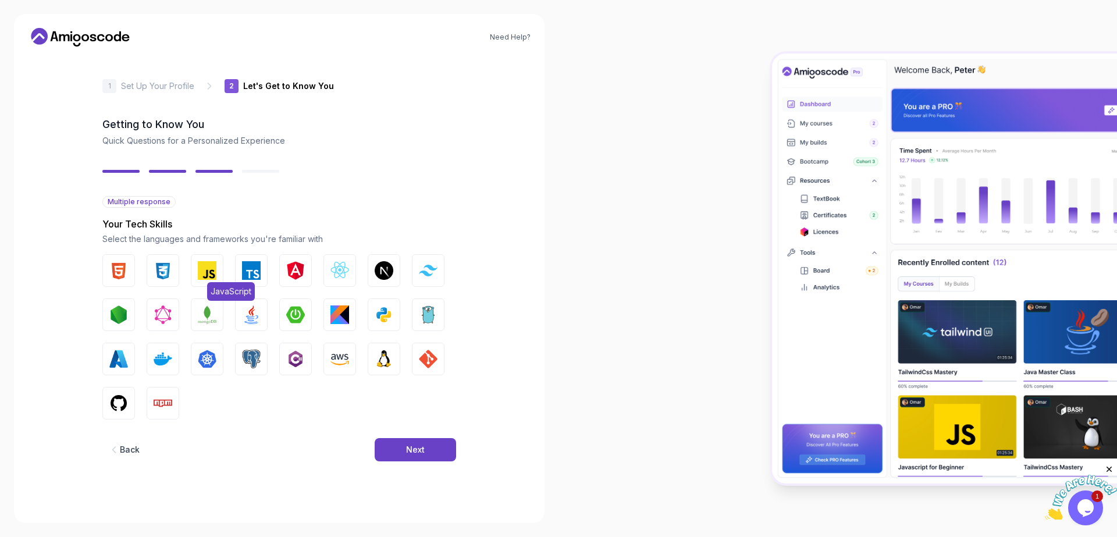
click at [204, 268] on img "button" at bounding box center [207, 270] width 19 height 19
click at [258, 269] on img "button" at bounding box center [251, 270] width 19 height 19
click at [301, 269] on img "button" at bounding box center [295, 270] width 19 height 19
click at [157, 269] on img "button" at bounding box center [163, 270] width 19 height 19
drag, startPoint x: 115, startPoint y: 269, endPoint x: 125, endPoint y: 271, distance: 10.0
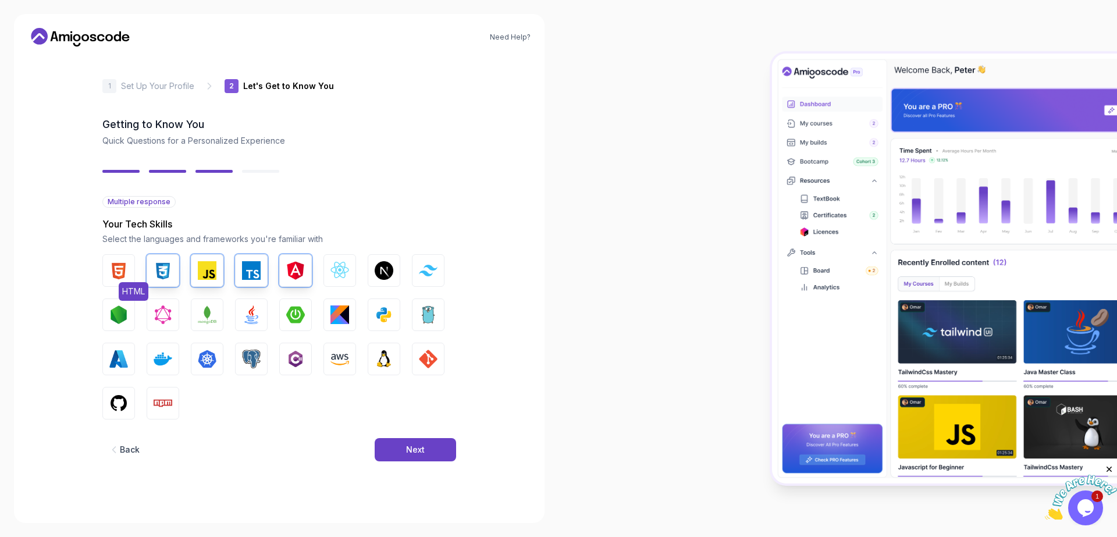
click at [115, 269] on img "button" at bounding box center [118, 270] width 19 height 19
click at [335, 265] on img "button" at bounding box center [340, 270] width 19 height 19
click at [349, 270] on button "React.js" at bounding box center [340, 270] width 33 height 33
click at [115, 310] on img "button" at bounding box center [118, 315] width 19 height 19
click at [200, 311] on img "button" at bounding box center [207, 315] width 19 height 19
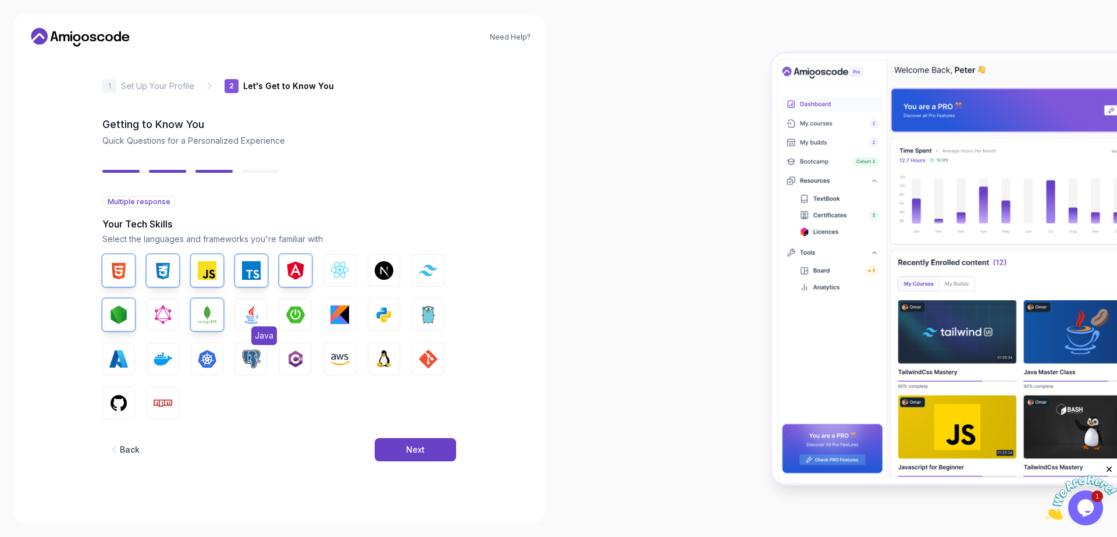
click at [257, 310] on img "button" at bounding box center [251, 315] width 19 height 19
click at [292, 308] on img "button" at bounding box center [295, 315] width 19 height 19
click at [346, 311] on img "button" at bounding box center [340, 315] width 19 height 19
click at [436, 309] on img "button" at bounding box center [428, 315] width 19 height 19
click at [120, 357] on img "button" at bounding box center [118, 359] width 19 height 19
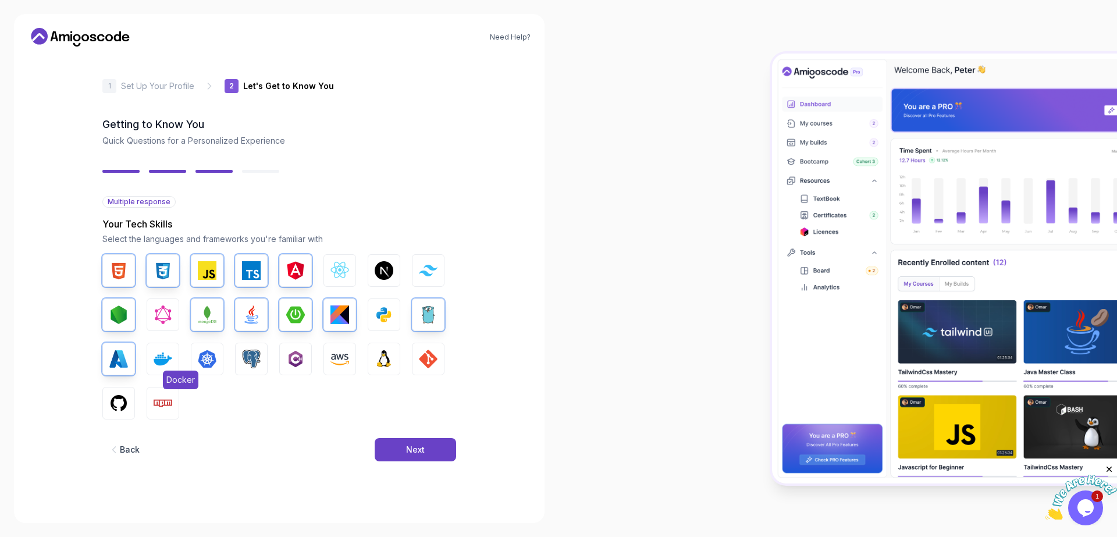
click at [151, 356] on button "Docker" at bounding box center [163, 359] width 33 height 33
click at [206, 358] on img "button" at bounding box center [207, 359] width 19 height 19
click at [257, 353] on img "button" at bounding box center [251, 359] width 19 height 19
click at [334, 357] on img "button" at bounding box center [340, 359] width 19 height 19
click at [389, 354] on img "button" at bounding box center [384, 359] width 19 height 19
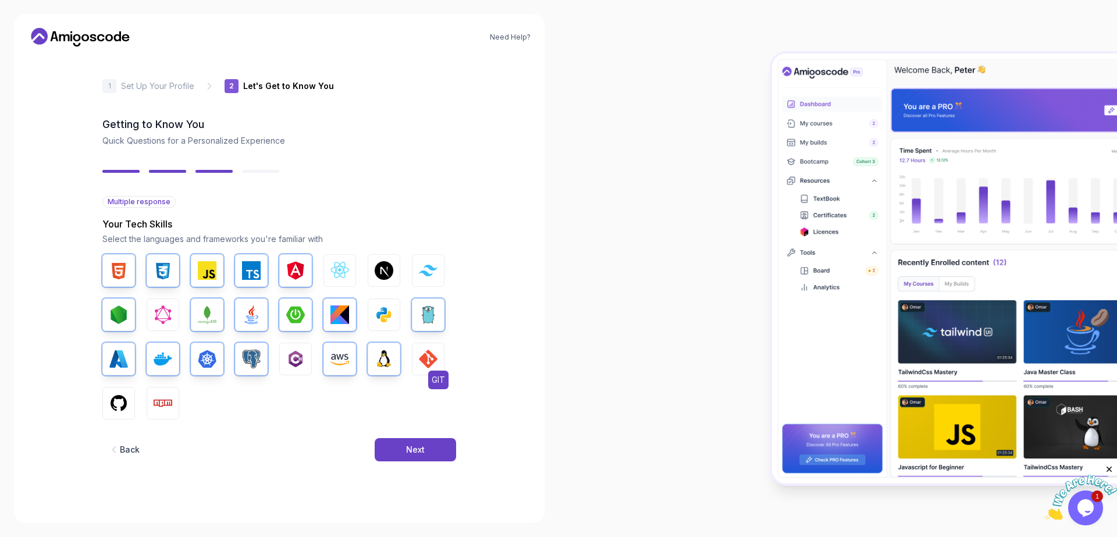
click at [430, 354] on img "button" at bounding box center [428, 359] width 19 height 19
click at [119, 396] on img "button" at bounding box center [118, 403] width 19 height 19
click at [158, 397] on img "button" at bounding box center [163, 403] width 19 height 19
click at [381, 323] on img "button" at bounding box center [384, 315] width 19 height 19
click at [171, 312] on img "button" at bounding box center [163, 315] width 19 height 19
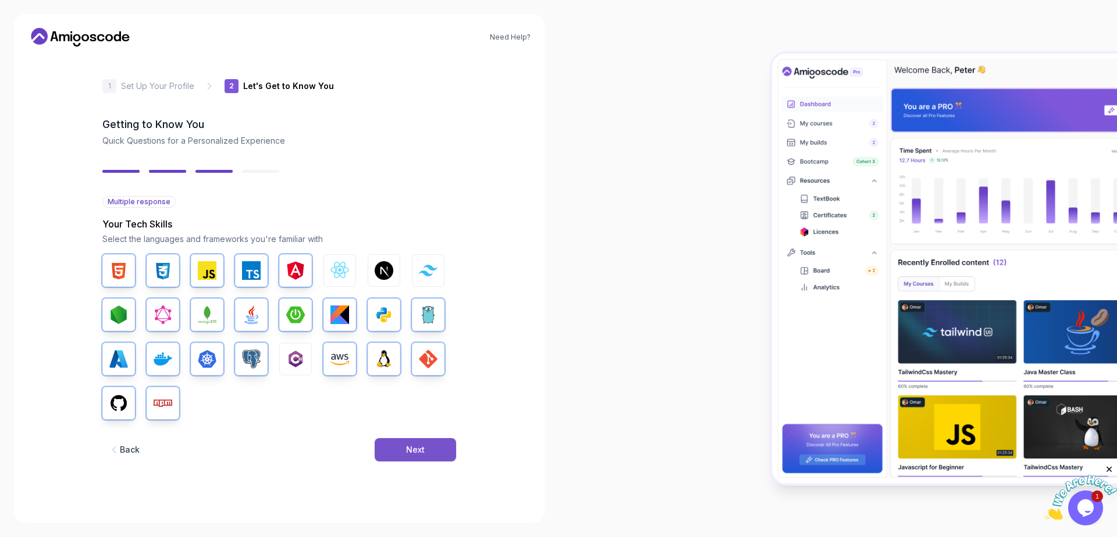
click at [403, 444] on button "Next" at bounding box center [415, 449] width 81 height 23
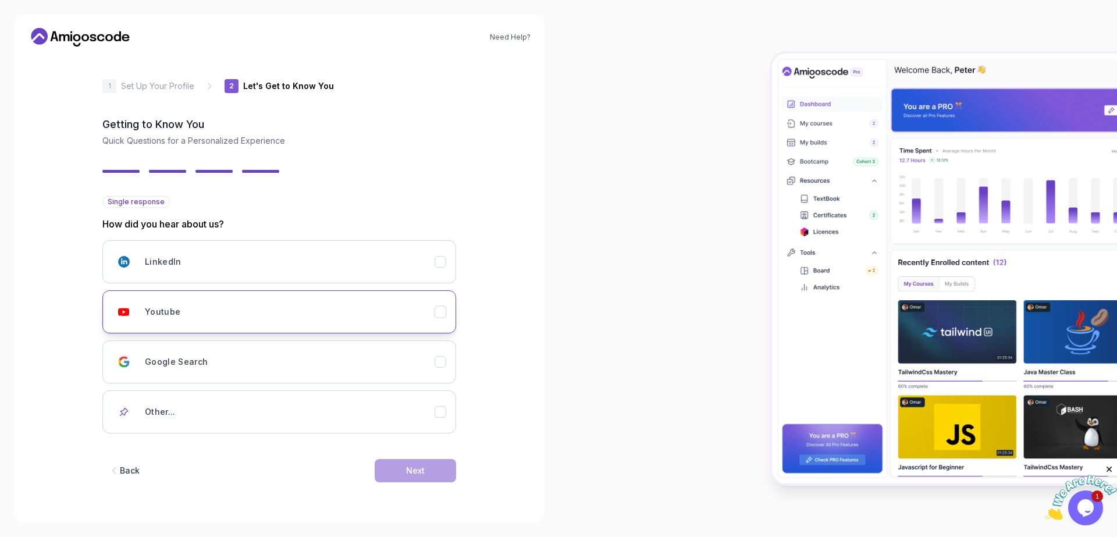
click at [194, 311] on div "Youtube" at bounding box center [290, 311] width 290 height 23
click at [417, 467] on div "Next" at bounding box center [415, 471] width 19 height 12
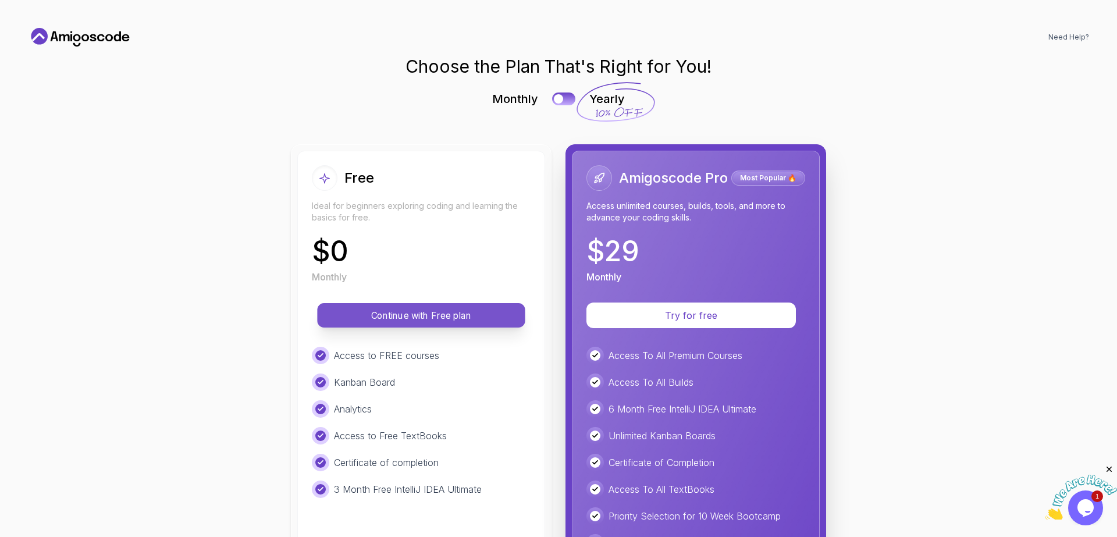
click at [424, 321] on p "Continue with Free plan" at bounding box center [422, 315] width 182 height 13
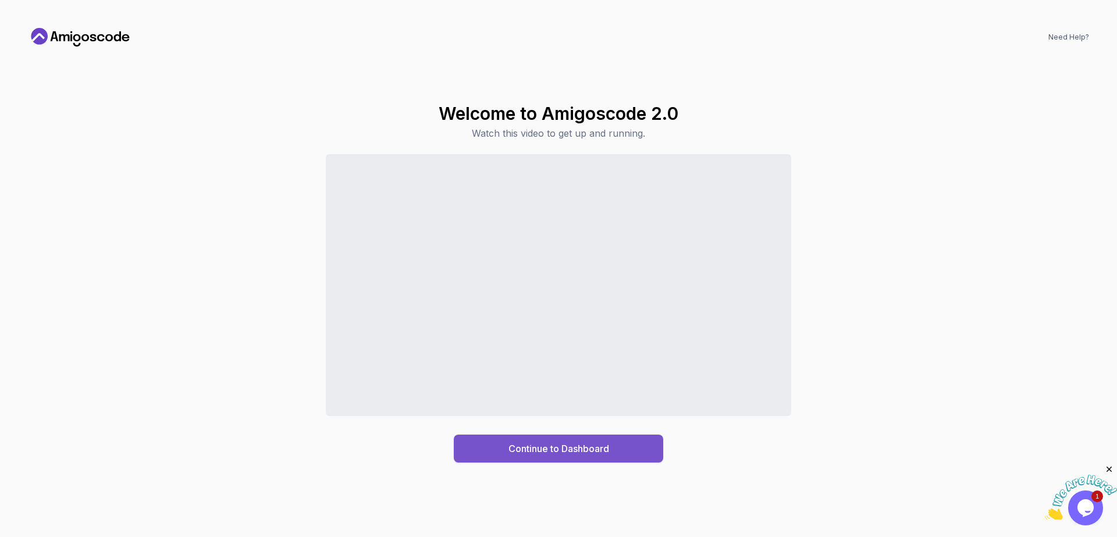
click at [630, 453] on button "Continue to Dashboard" at bounding box center [558, 449] width 209 height 28
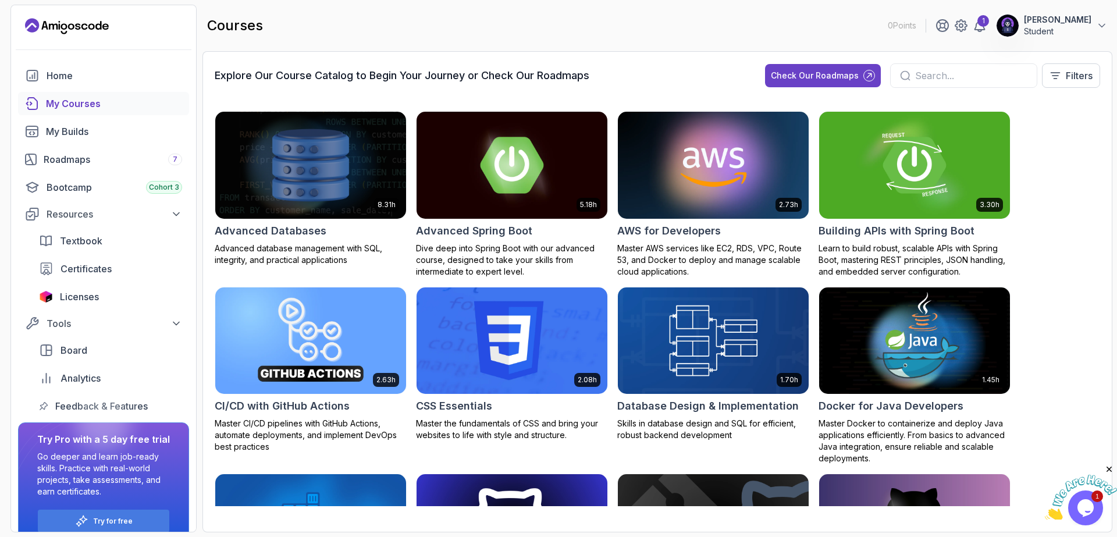
click at [1107, 467] on icon "Close" at bounding box center [1109, 469] width 10 height 10
click at [1089, 500] on icon "$i18n('chat', 'chat_widget')" at bounding box center [1086, 507] width 16 height 17
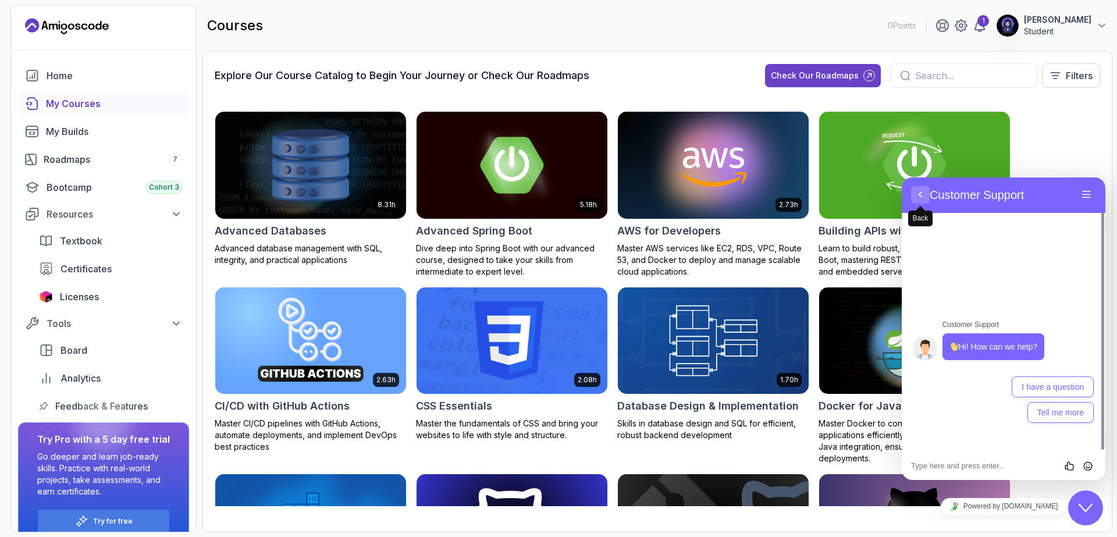
click at [925, 197] on button "Back" at bounding box center [920, 194] width 19 height 17
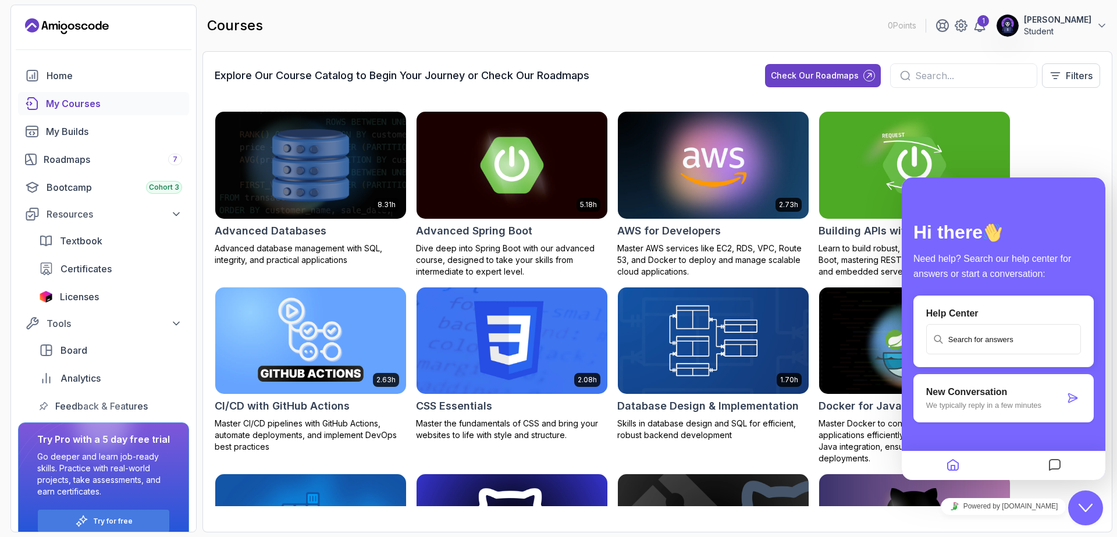
click at [1086, 125] on div "8.31h Advanced Databases Advanced database management with SQL, integrity, and …" at bounding box center [658, 308] width 886 height 395
click at [1082, 190] on div "Hi there Need help? Search our help center for answers or start a conversation:…" at bounding box center [1004, 328] width 204 height 303
click at [1082, 503] on icon "Close Chat This icon closes the chat window." at bounding box center [1086, 508] width 14 height 14
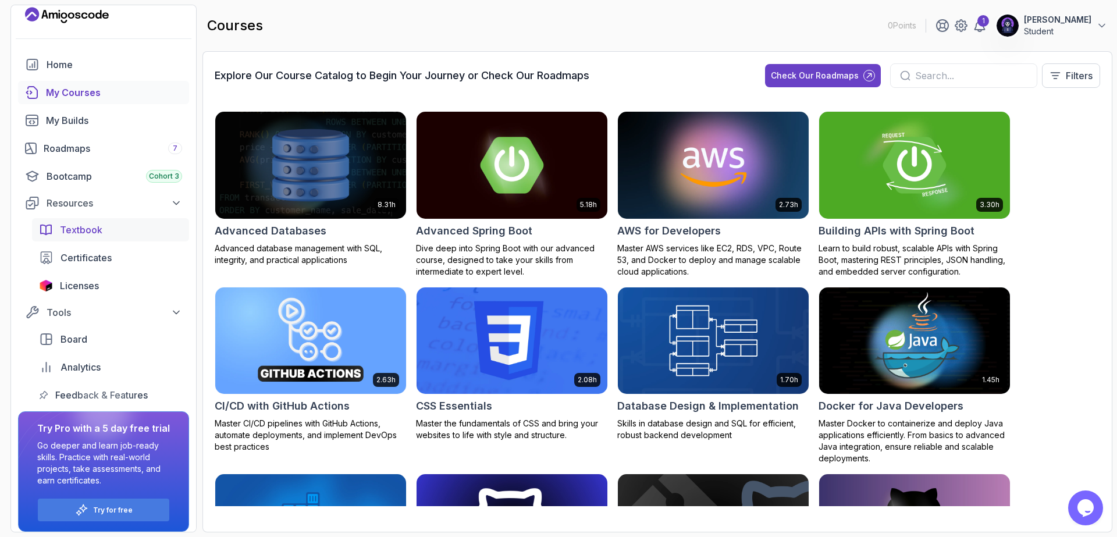
scroll to position [18, 0]
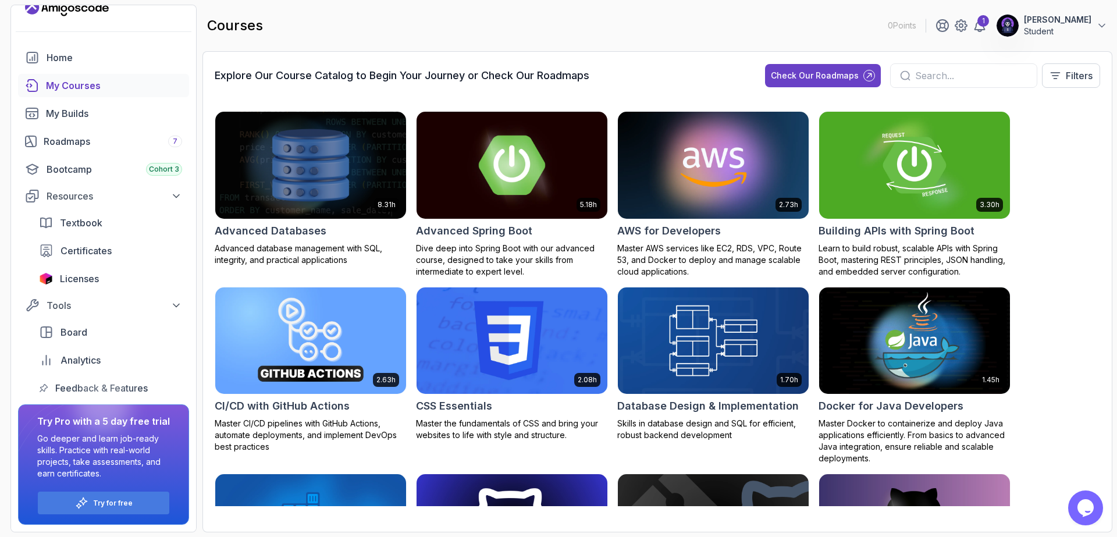
click at [530, 176] on img at bounding box center [512, 165] width 200 height 112
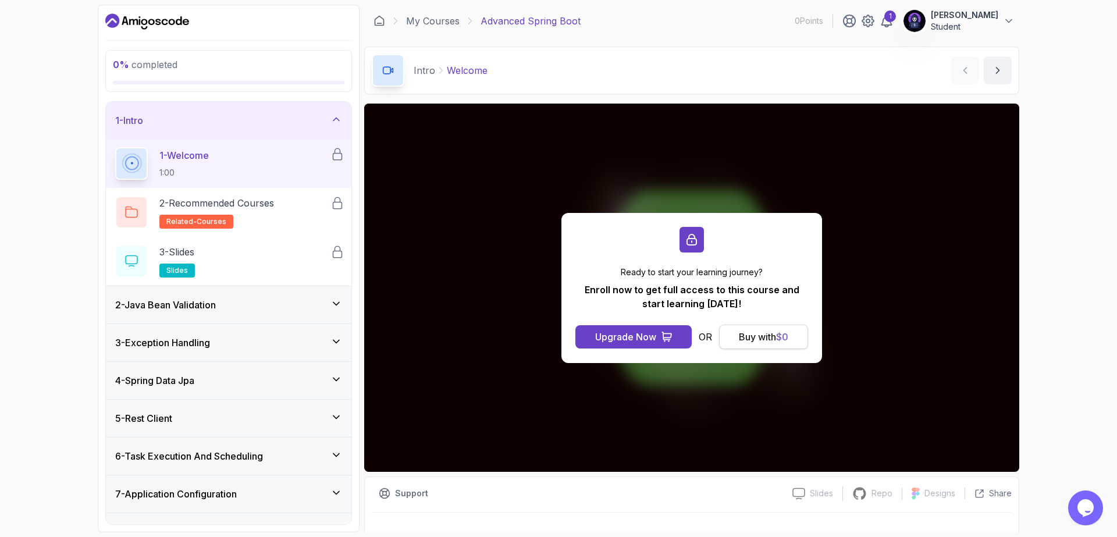
click at [743, 331] on div "Buy with $ 0" at bounding box center [763, 337] width 49 height 14
click at [756, 337] on div "Buy with $ 0" at bounding box center [763, 337] width 49 height 14
click at [161, 27] on icon "Dashboard" at bounding box center [147, 21] width 84 height 19
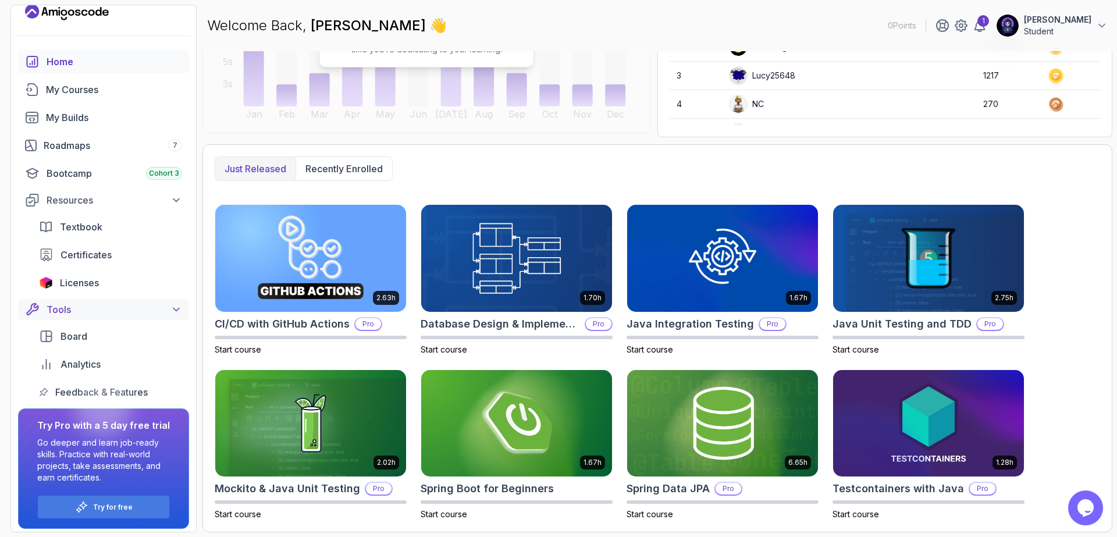
scroll to position [18, 0]
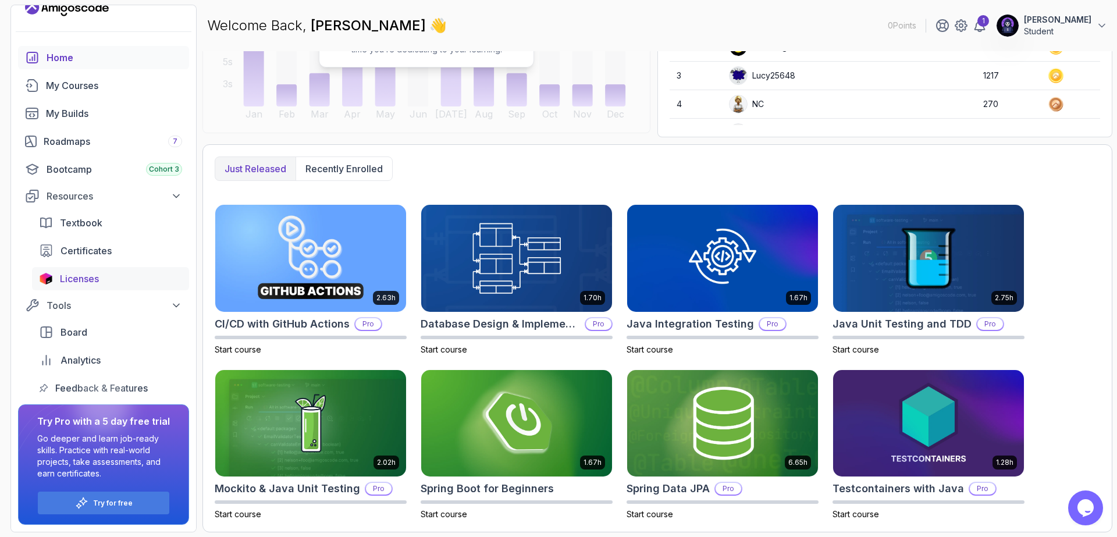
click at [91, 274] on span "Licenses" at bounding box center [79, 279] width 39 height 14
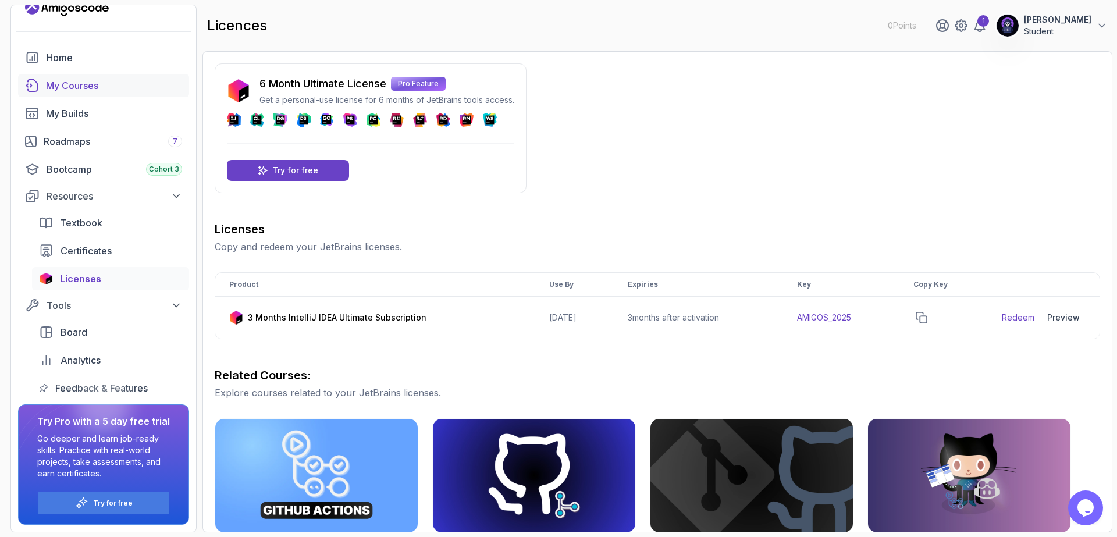
click at [74, 91] on div "My Courses" at bounding box center [114, 86] width 136 height 14
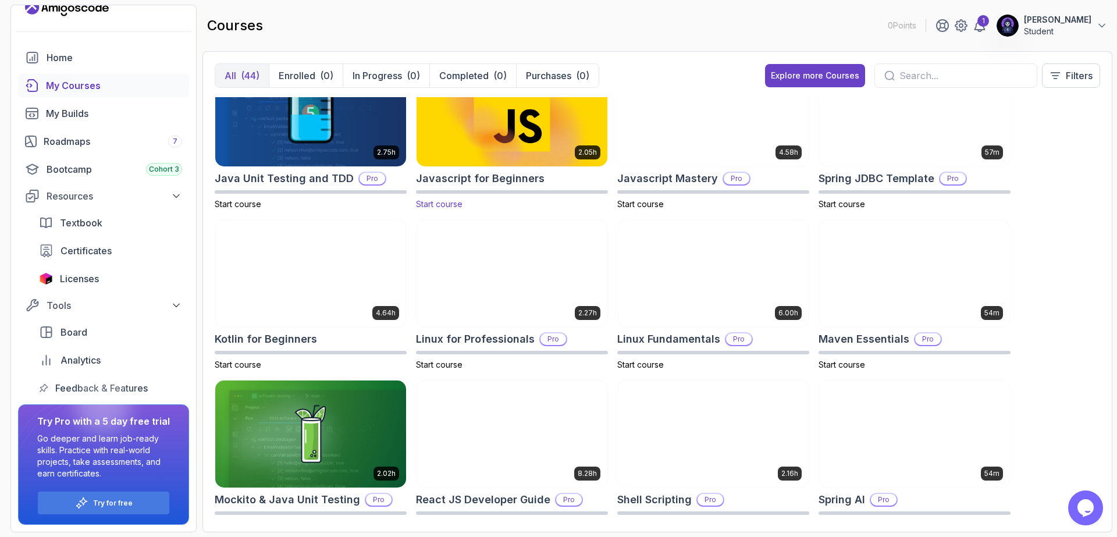
scroll to position [1047, 0]
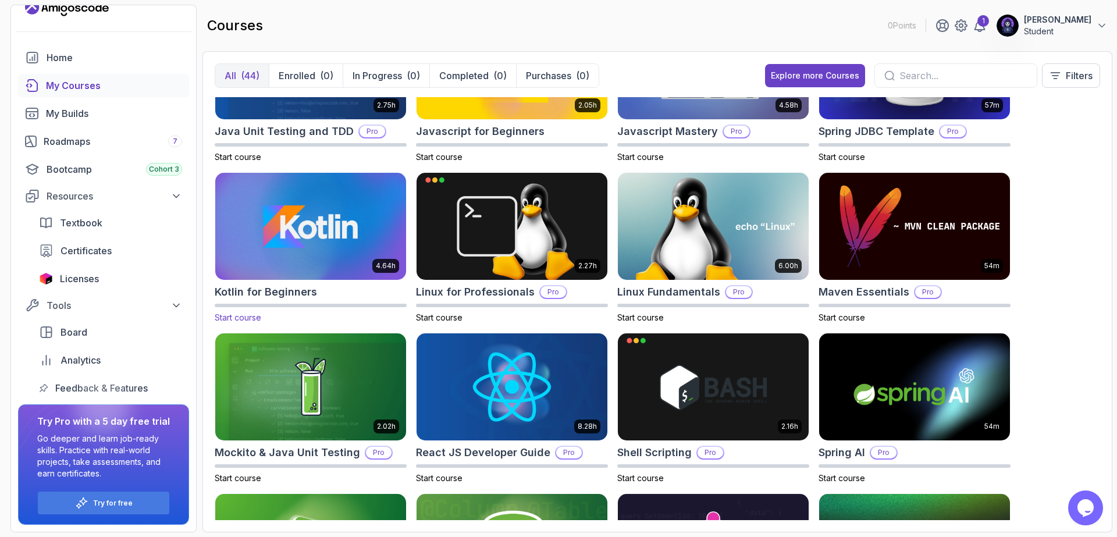
click at [353, 233] on img at bounding box center [311, 227] width 200 height 112
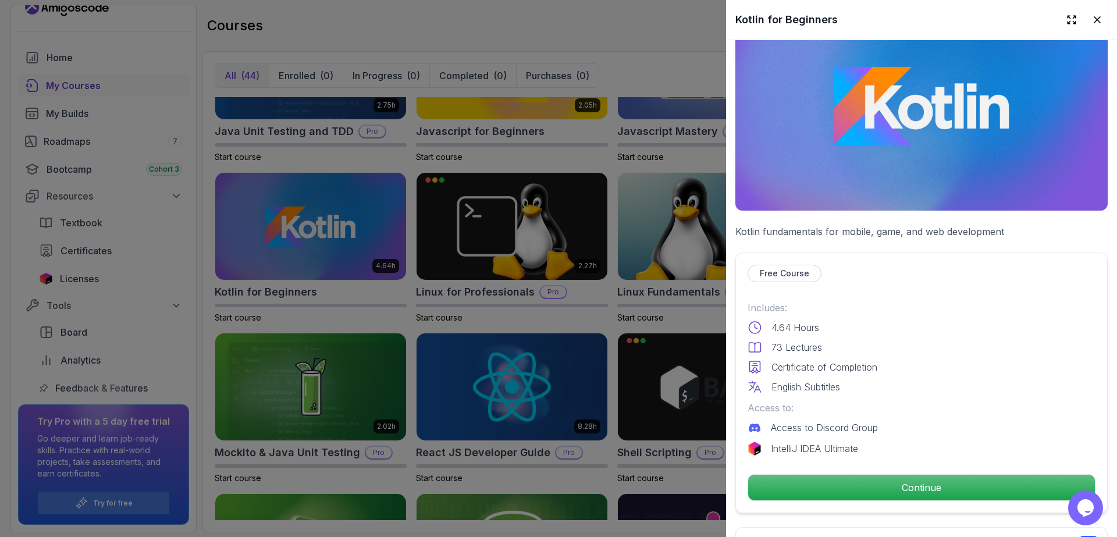
scroll to position [0, 0]
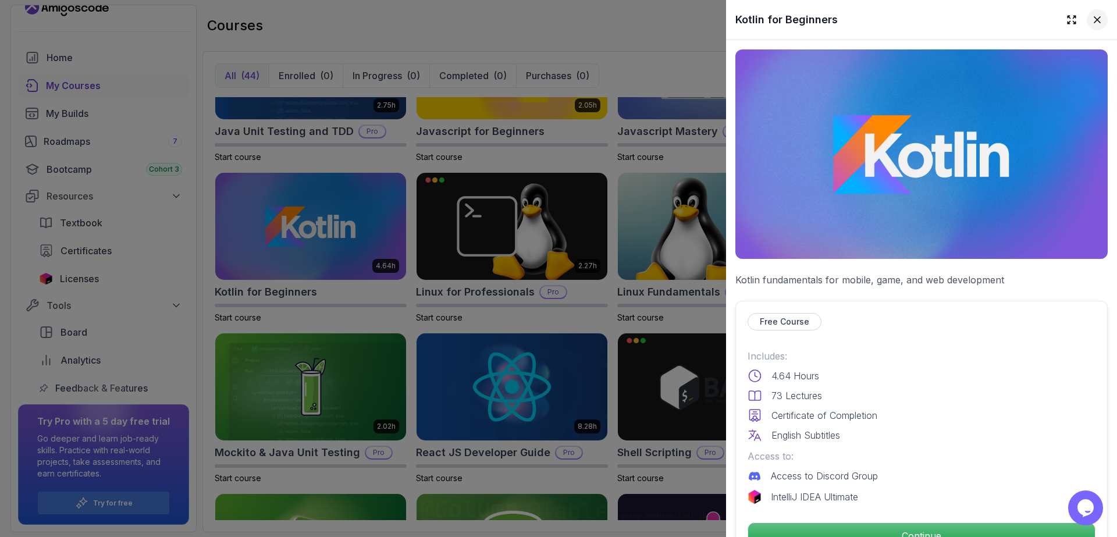
click at [1097, 26] on button at bounding box center [1097, 19] width 21 height 21
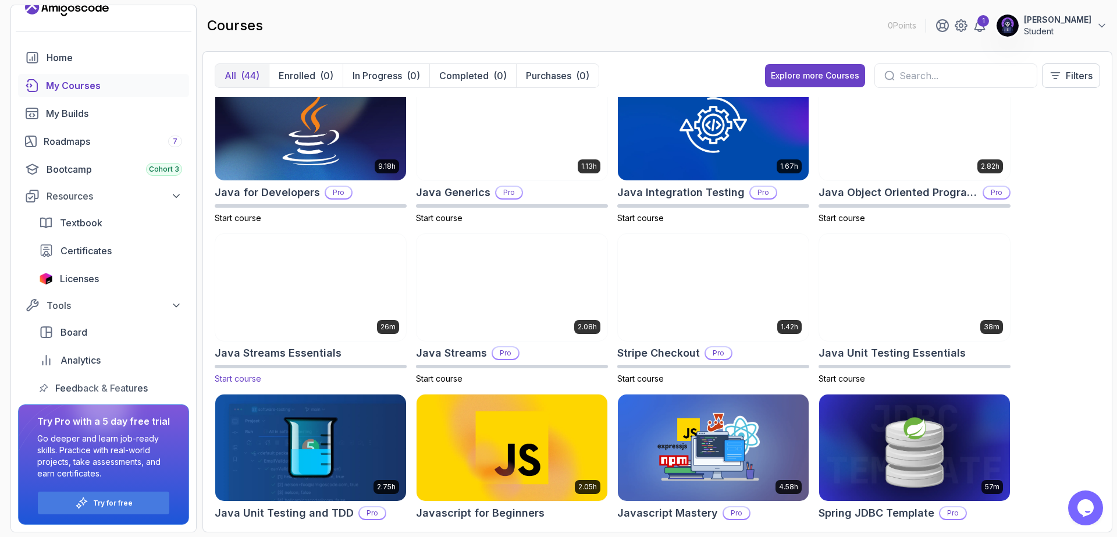
scroll to position [628, 0]
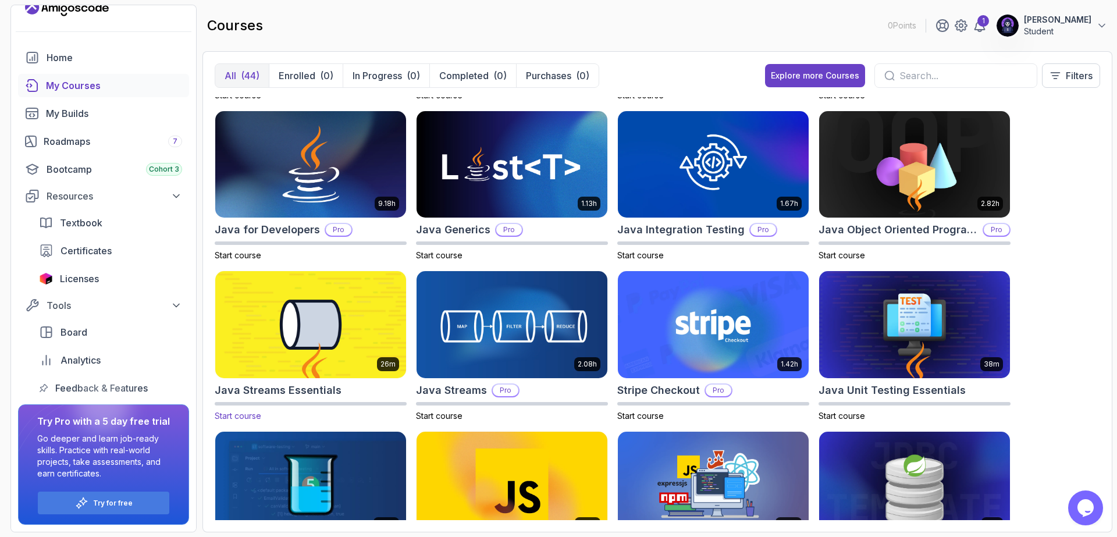
click at [331, 318] on img at bounding box center [311, 325] width 200 height 112
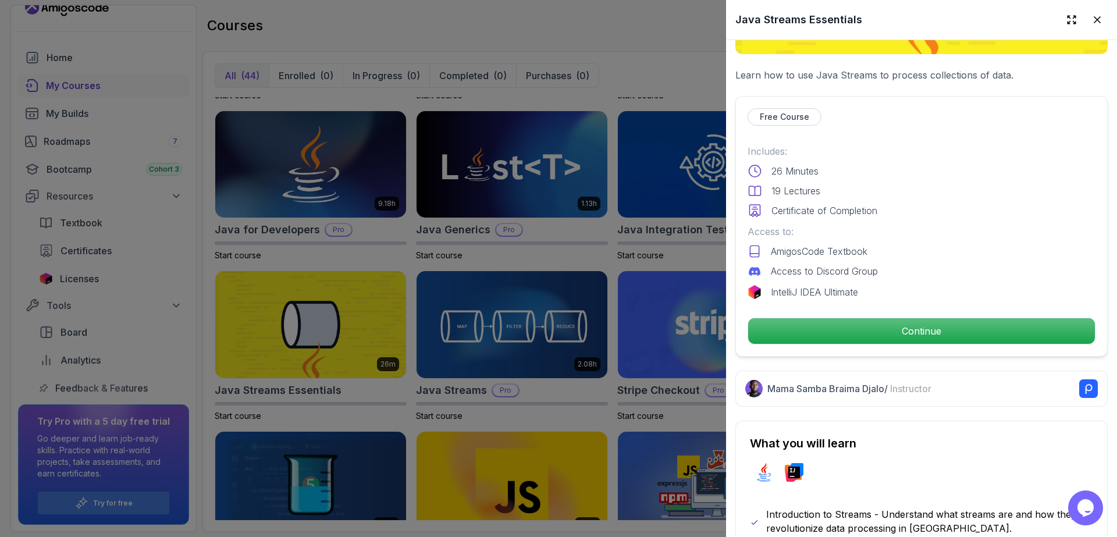
scroll to position [209, 0]
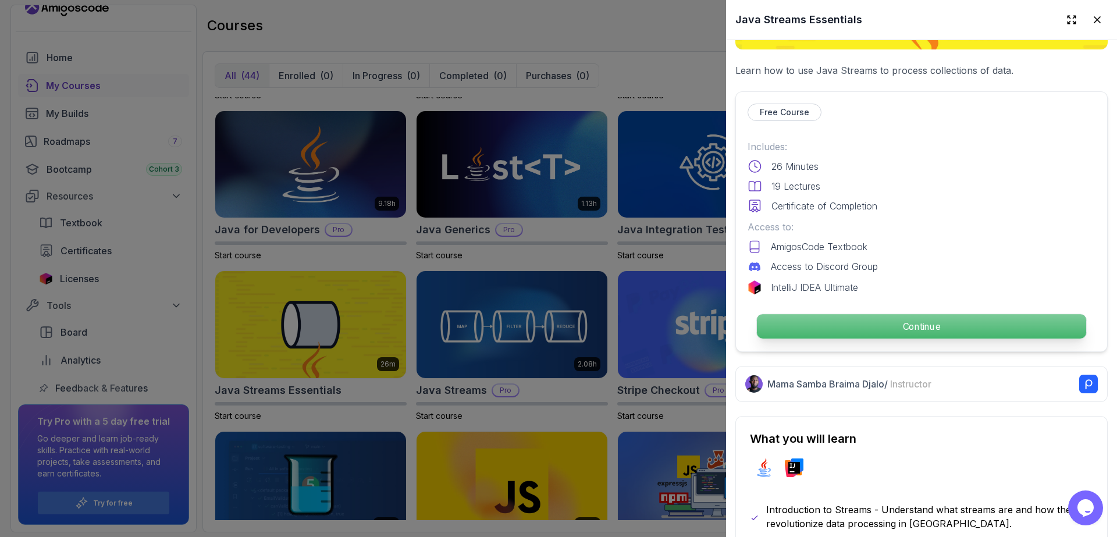
click at [837, 331] on p "Continue" at bounding box center [921, 326] width 329 height 24
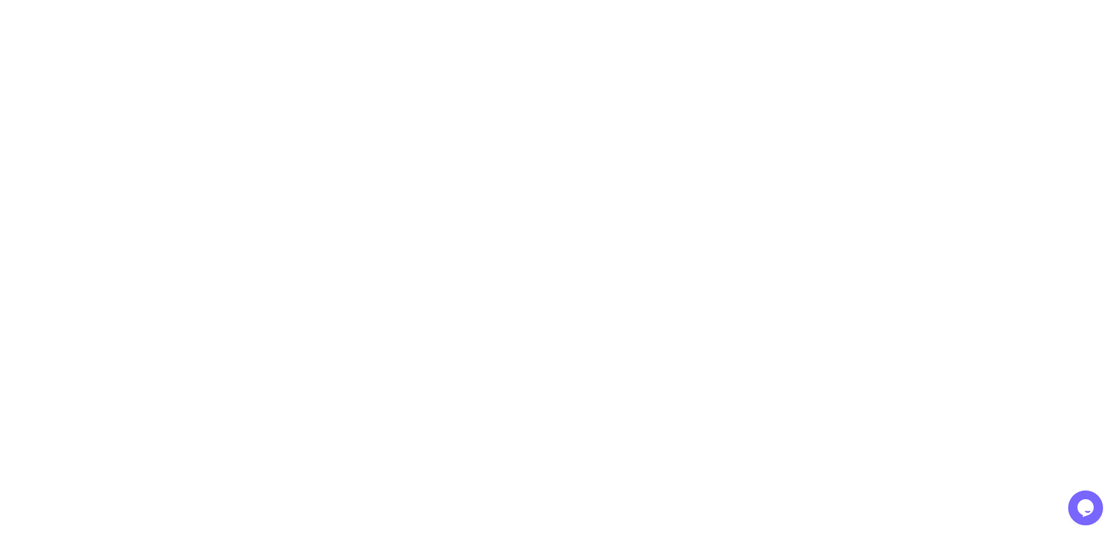
click at [874, 0] on html "3s" at bounding box center [558, 0] width 1117 height 0
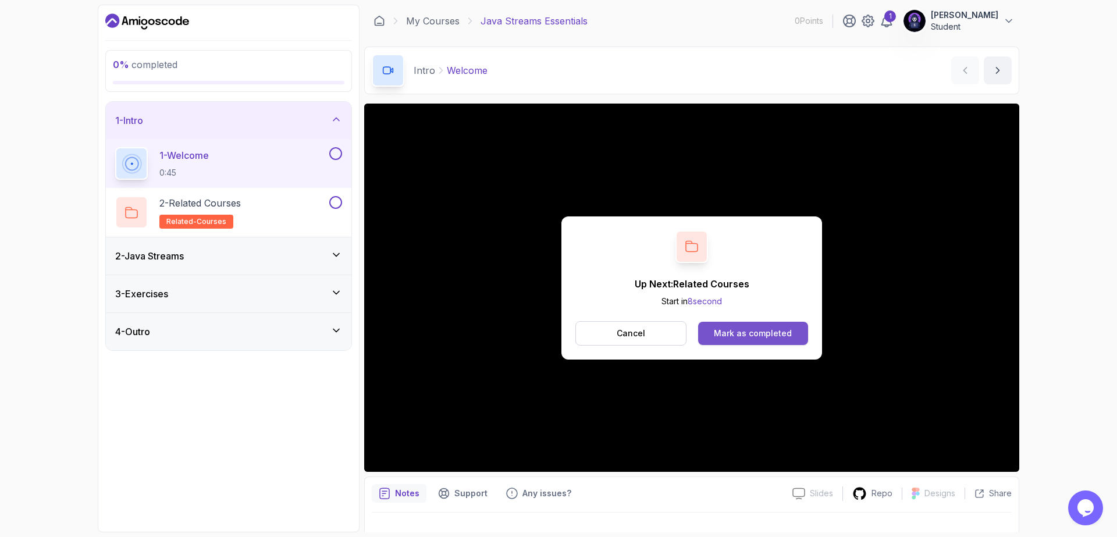
click at [776, 333] on div "Mark as completed" at bounding box center [753, 334] width 78 height 12
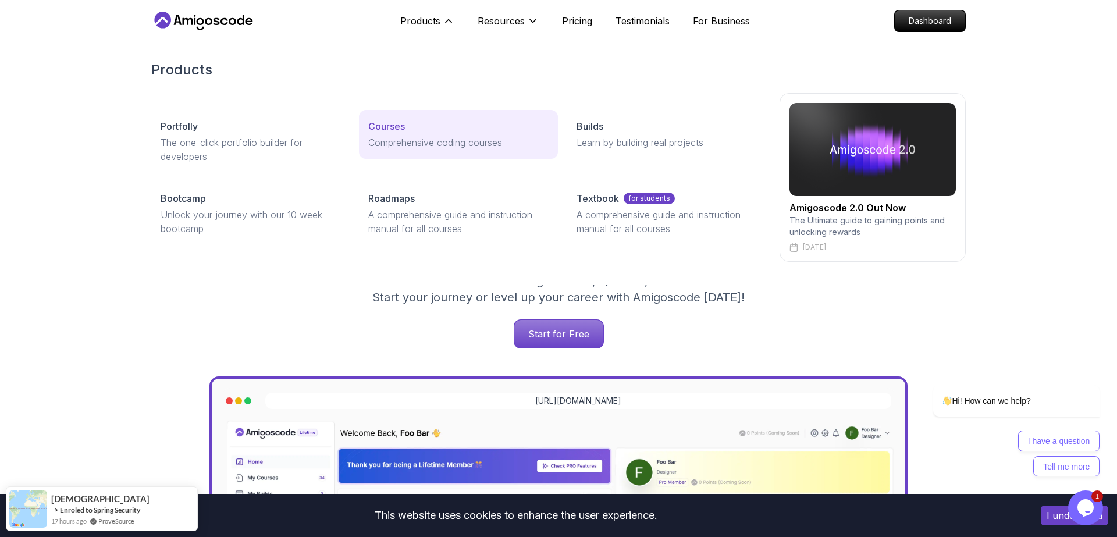
click at [415, 132] on div "Courses" at bounding box center [458, 126] width 180 height 14
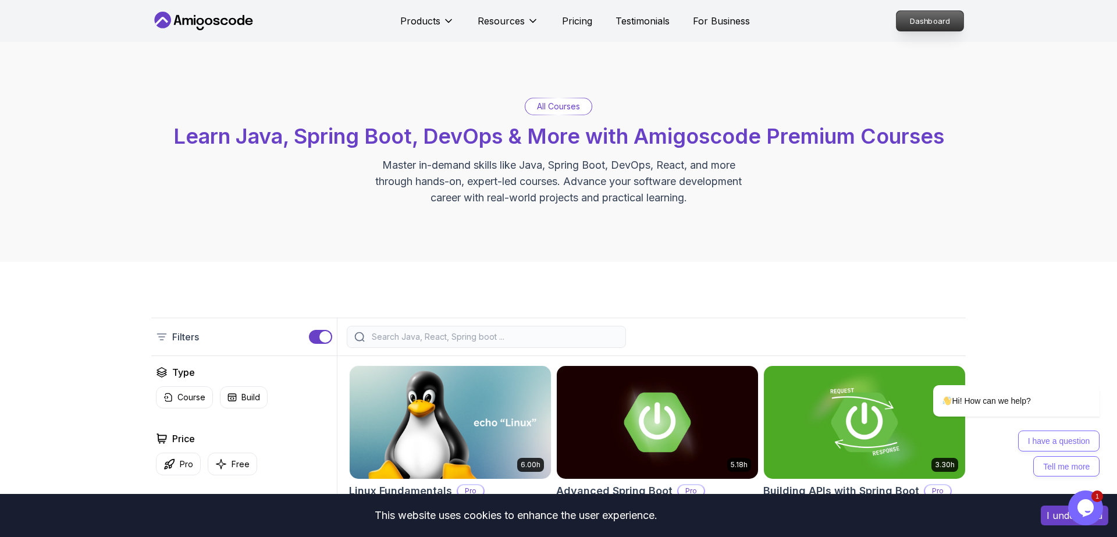
click at [949, 27] on p "Dashboard" at bounding box center [930, 21] width 67 height 20
